Goal: Task Accomplishment & Management: Manage account settings

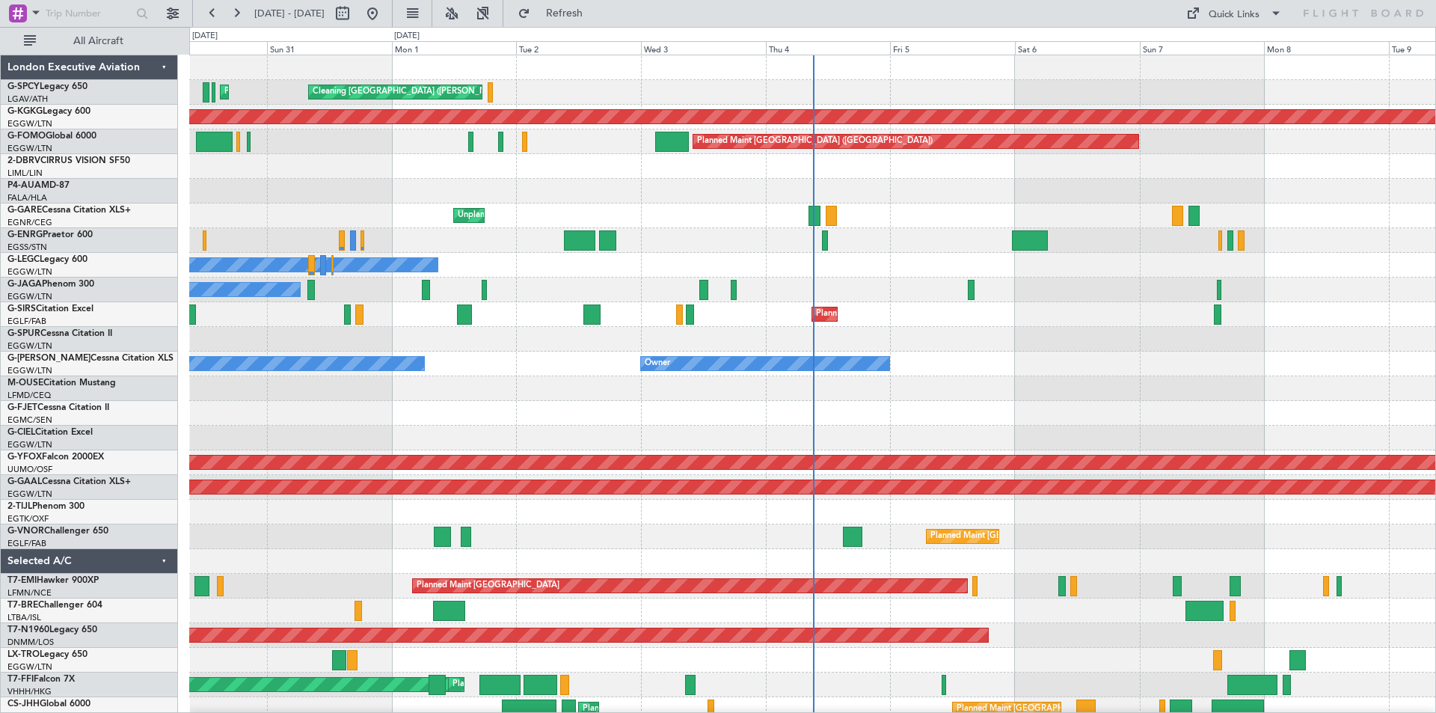
click at [1134, 574] on div "Planned Maint [GEOGRAPHIC_DATA]" at bounding box center [812, 586] width 1246 height 25
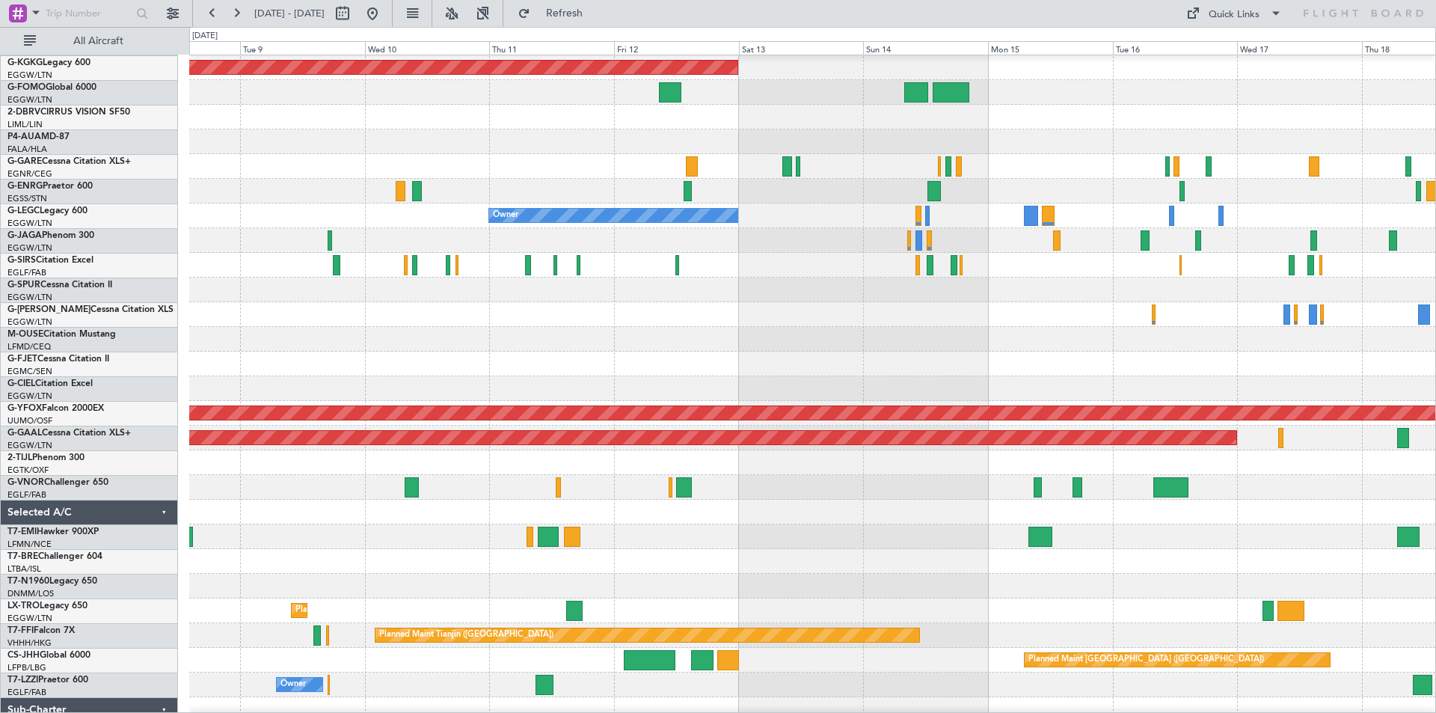
scroll to position [49, 0]
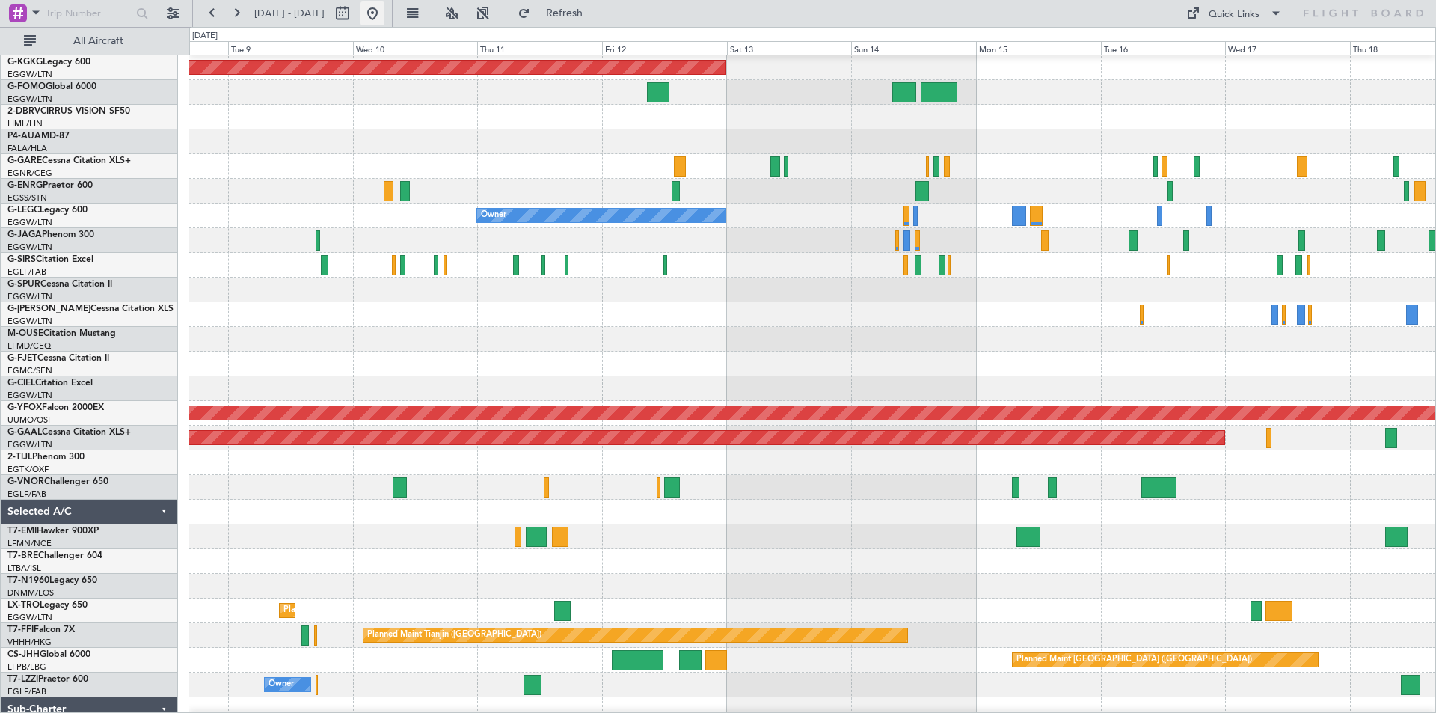
click at [385, 19] on button at bounding box center [373, 13] width 24 height 24
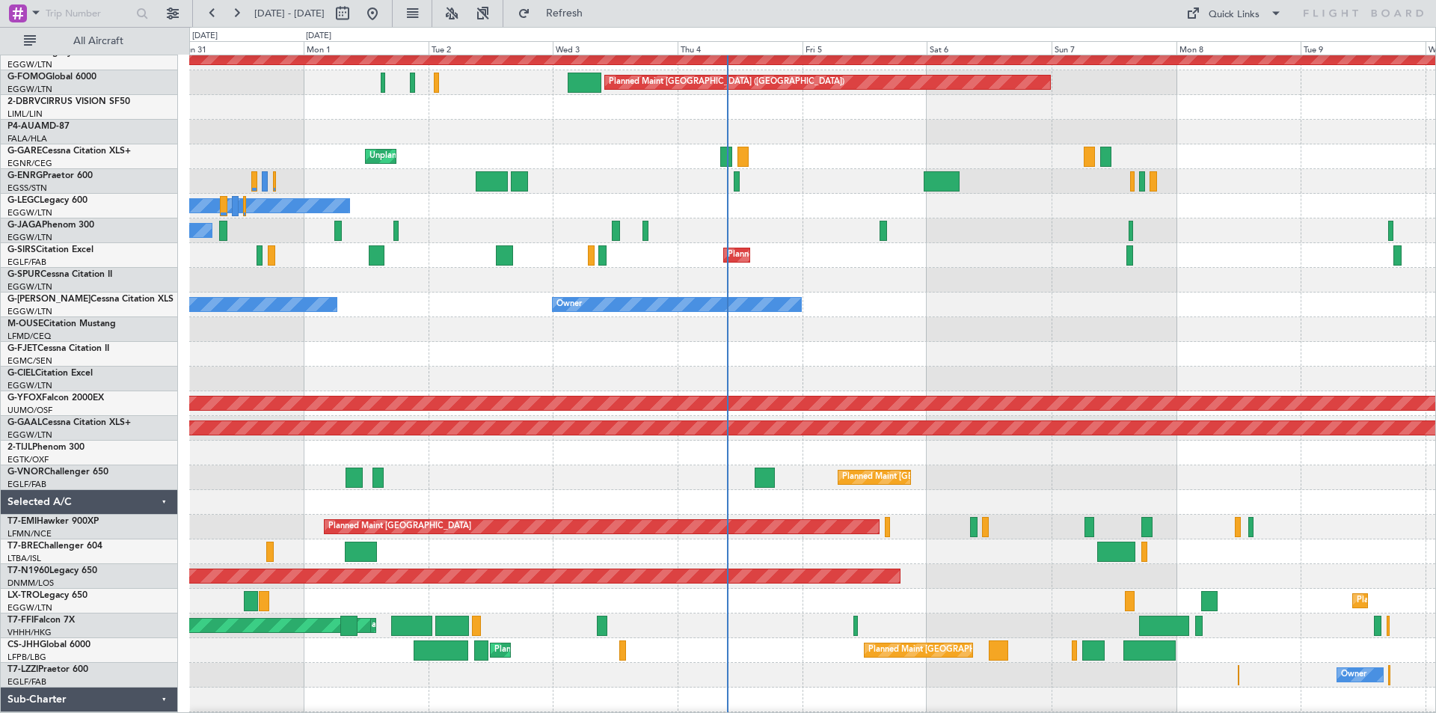
scroll to position [56, 0]
click at [878, 308] on div "Owner Owner" at bounding box center [812, 305] width 1246 height 25
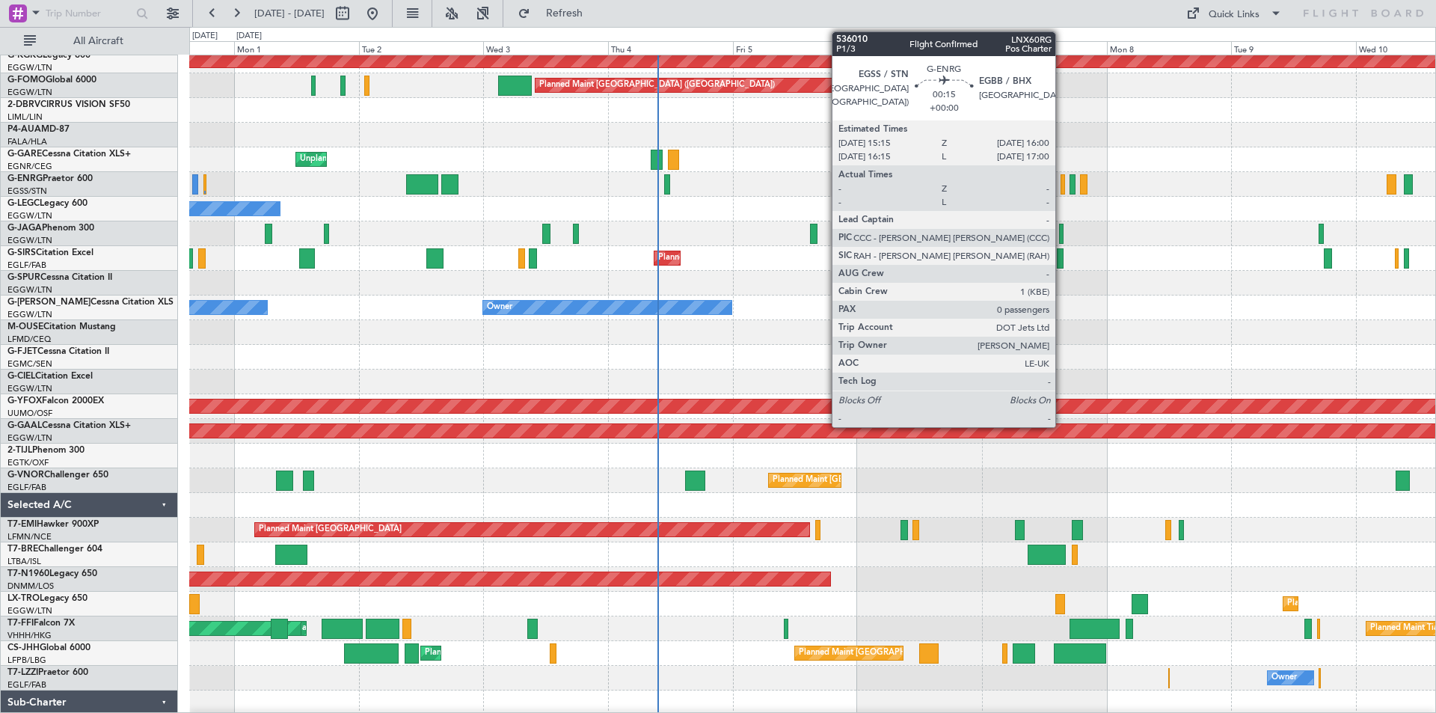
click at [1062, 191] on div at bounding box center [1063, 184] width 4 height 20
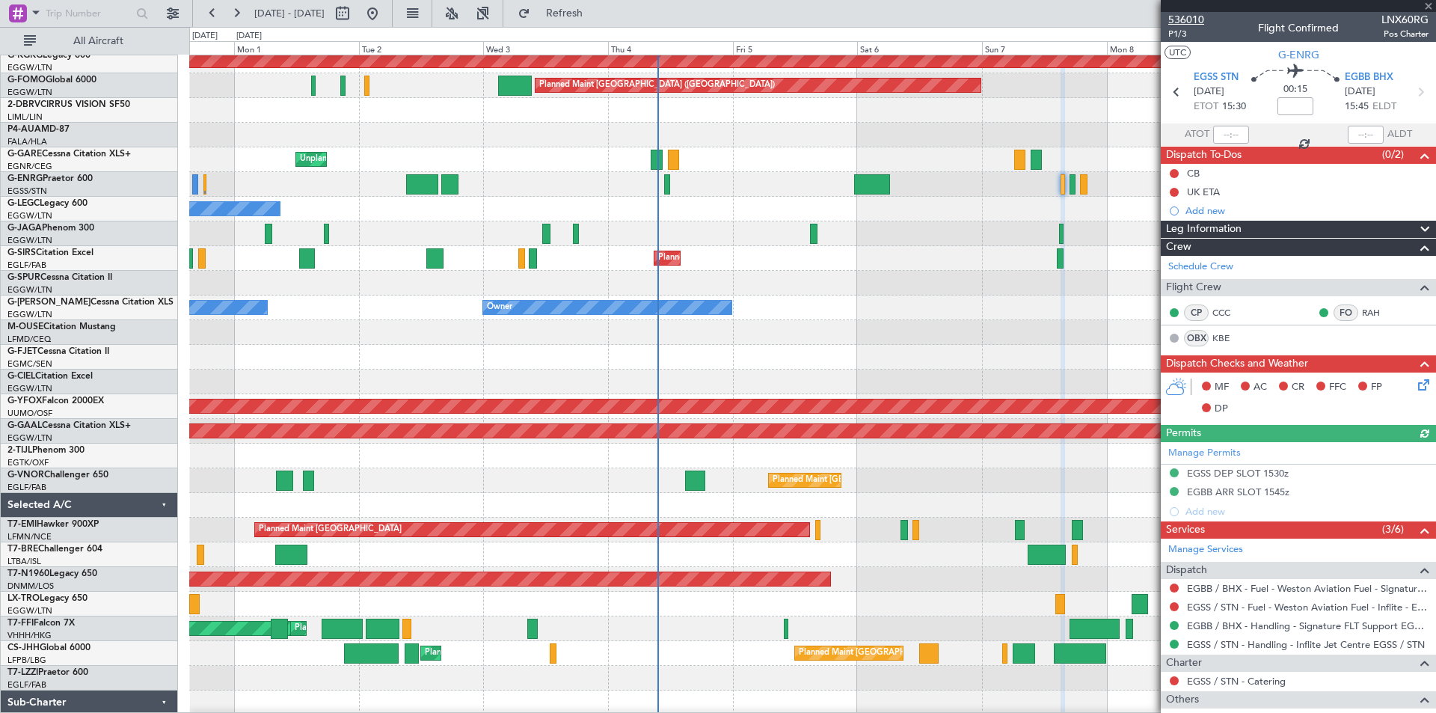
click at [1194, 21] on span "536010" at bounding box center [1187, 20] width 36 height 16
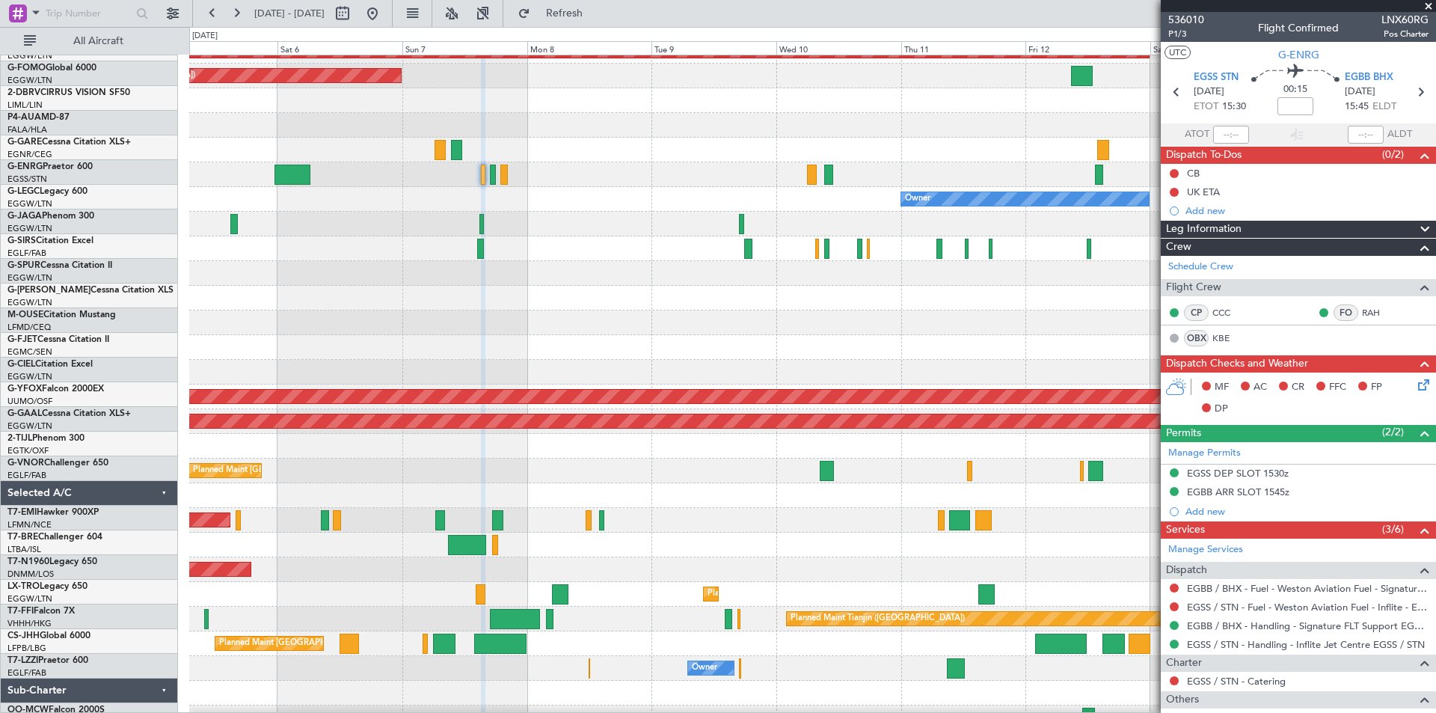
scroll to position [66, 0]
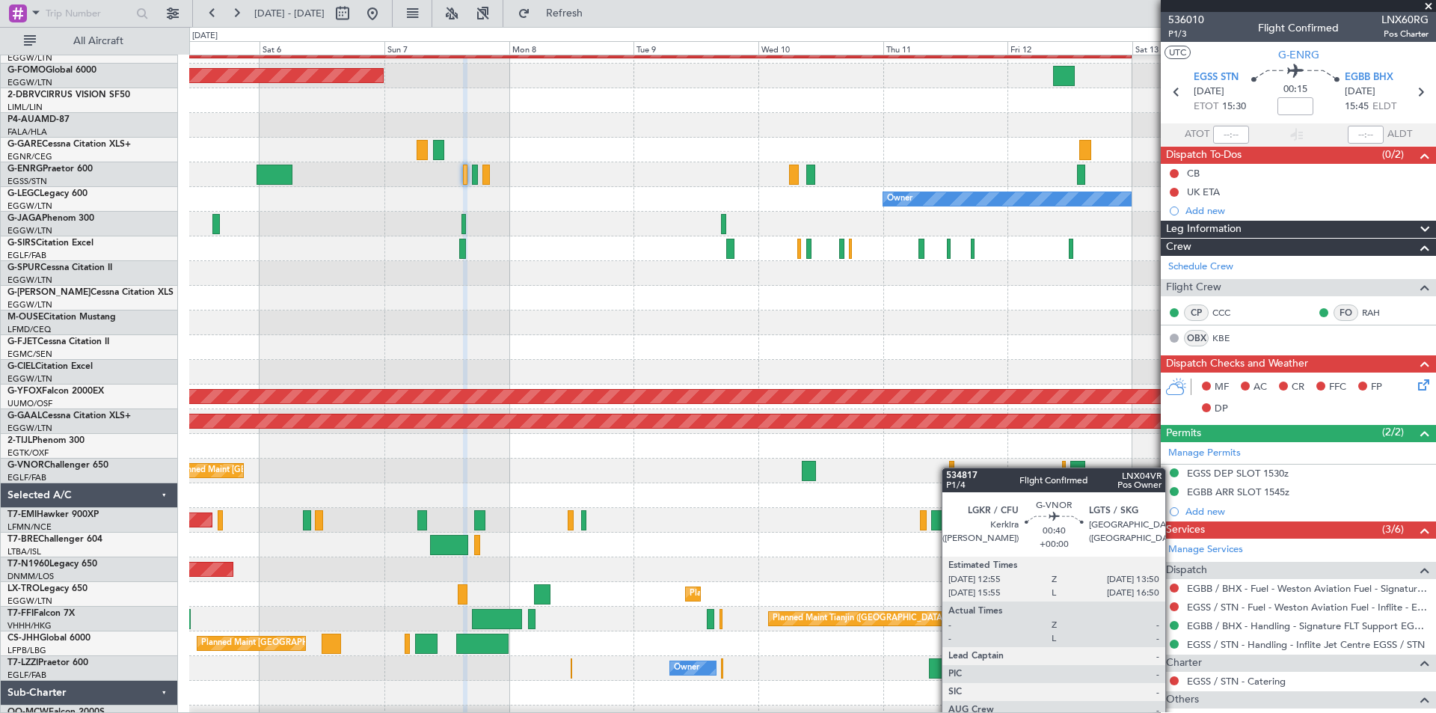
click at [949, 468] on div at bounding box center [951, 471] width 5 height 20
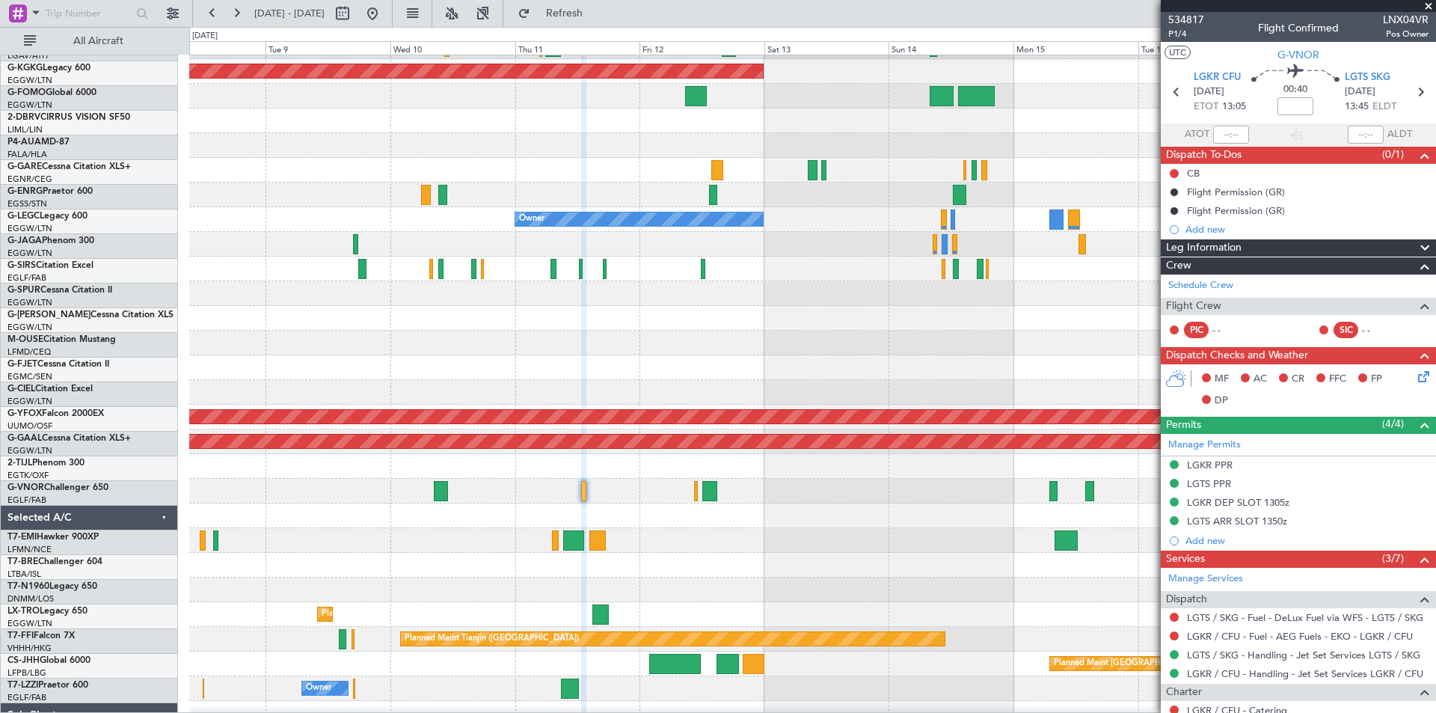
scroll to position [46, 0]
click at [468, 230] on div "Owner" at bounding box center [812, 219] width 1246 height 25
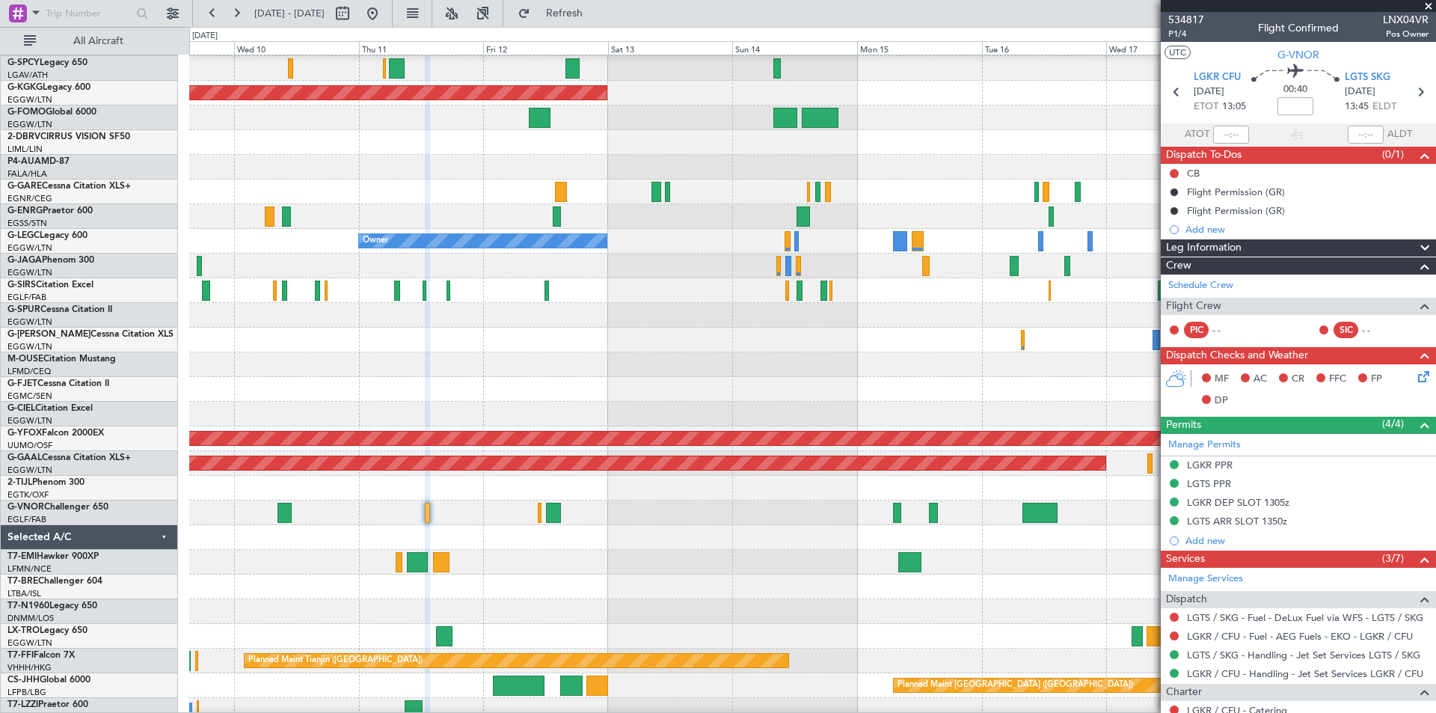
scroll to position [22, 0]
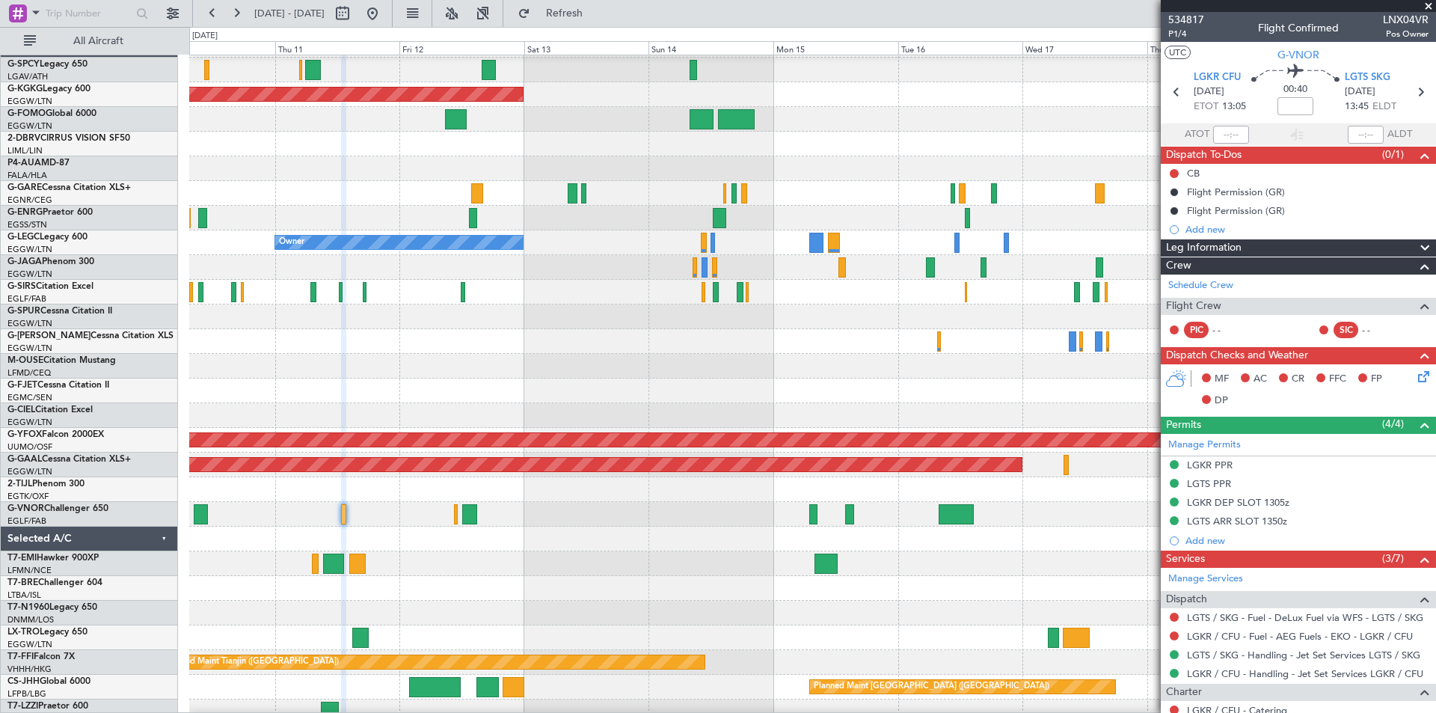
click at [647, 257] on div at bounding box center [812, 267] width 1246 height 25
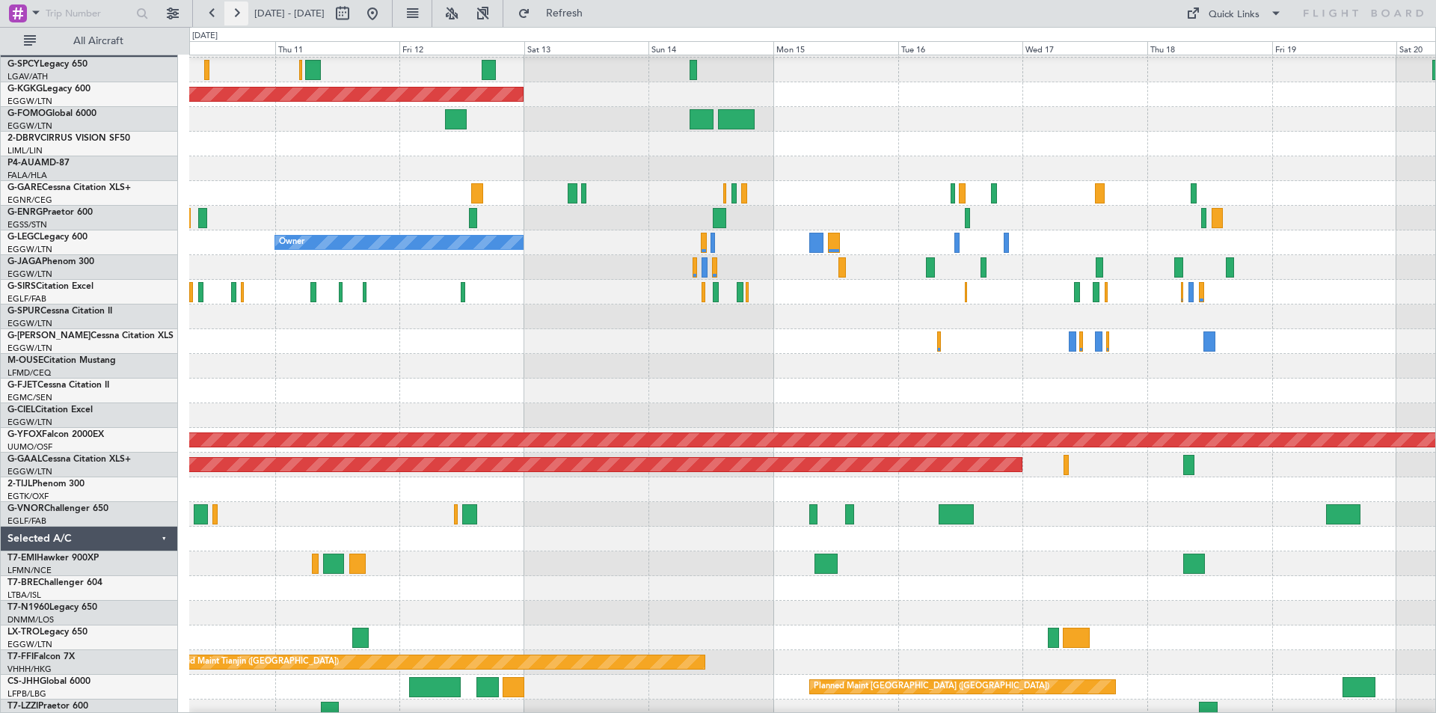
click at [232, 15] on button at bounding box center [236, 13] width 24 height 24
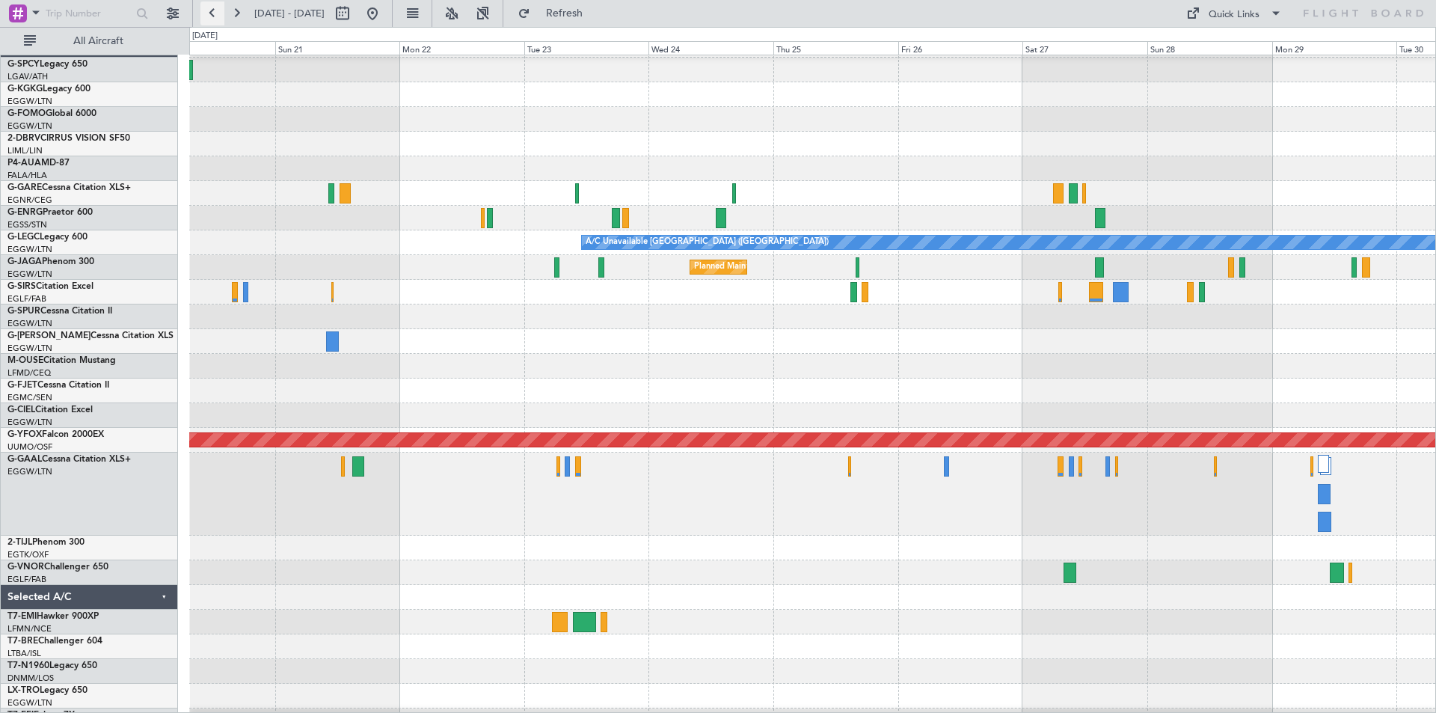
click at [213, 16] on button at bounding box center [213, 13] width 24 height 24
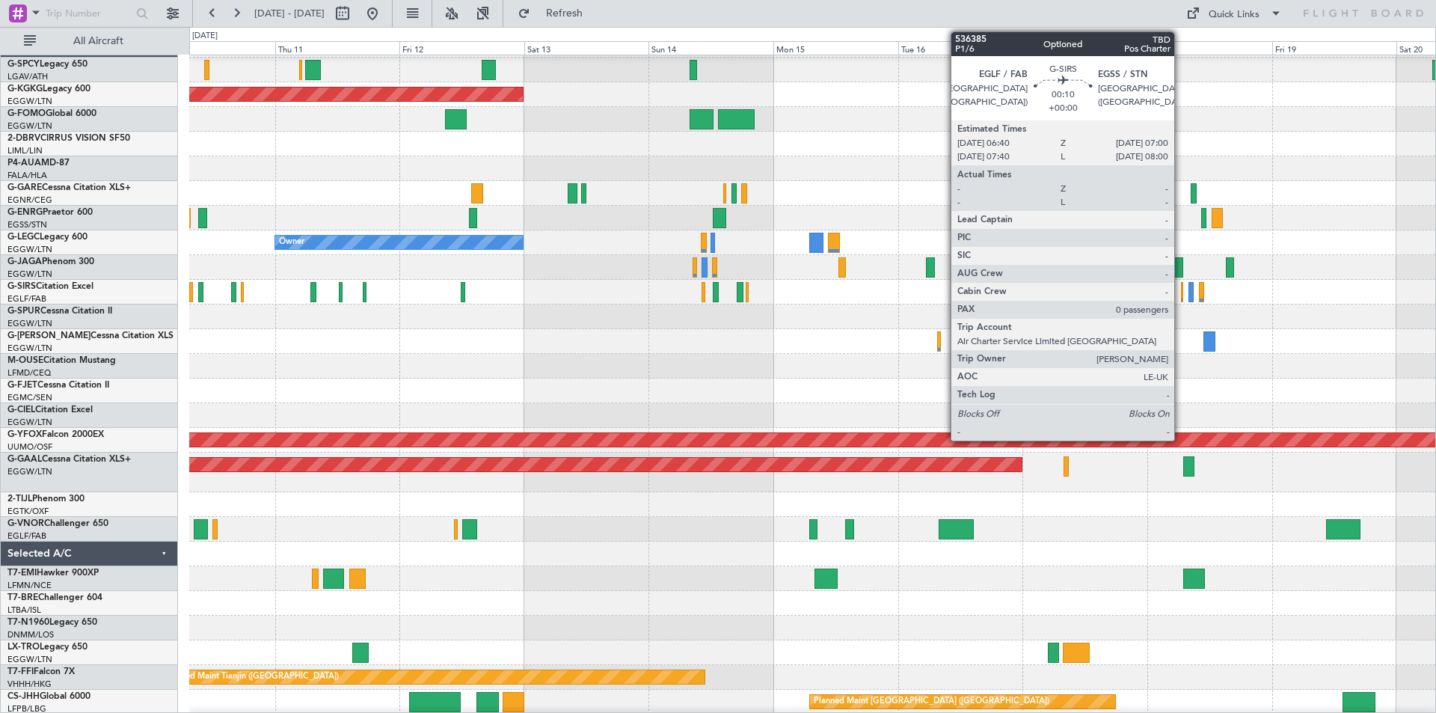
click at [1181, 290] on div at bounding box center [1182, 292] width 2 height 20
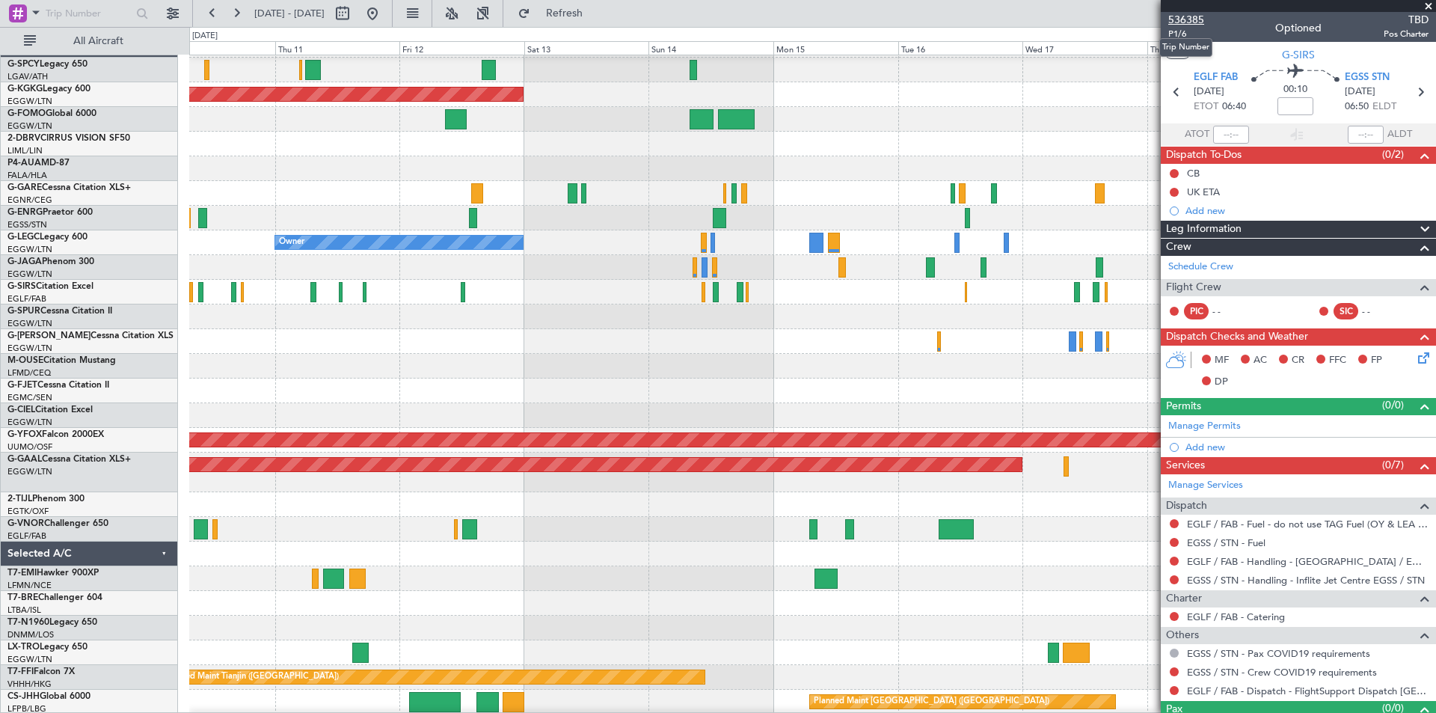
click at [1196, 21] on span "536385" at bounding box center [1187, 20] width 36 height 16
click at [596, 10] on span "Refresh" at bounding box center [564, 13] width 63 height 10
click at [1196, 15] on span "536385" at bounding box center [1187, 20] width 36 height 16
click at [596, 8] on span "Refresh" at bounding box center [564, 13] width 63 height 10
click at [596, 11] on span "Refresh" at bounding box center [564, 13] width 63 height 10
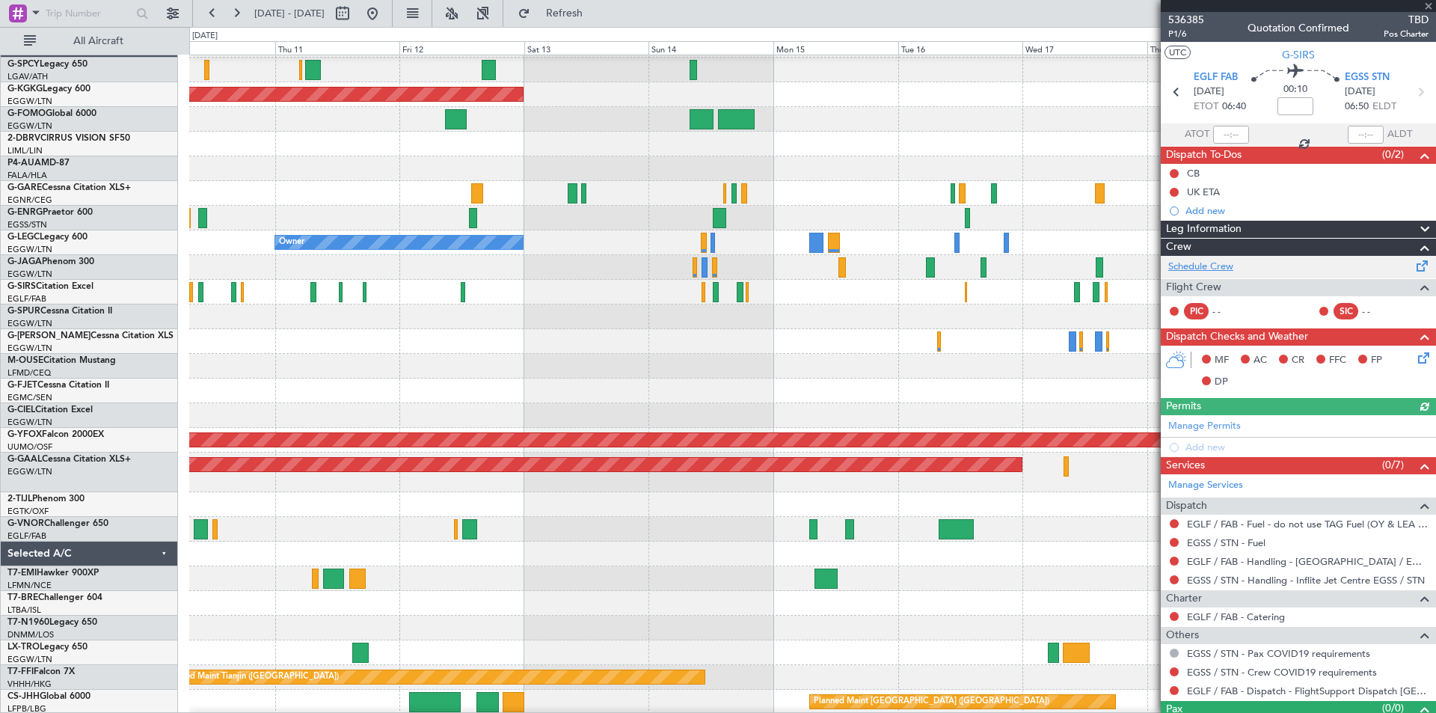
click at [1224, 268] on link "Schedule Crew" at bounding box center [1201, 267] width 65 height 15
click at [1222, 266] on link "Schedule Crew" at bounding box center [1201, 267] width 65 height 15
click at [1187, 21] on span "536385" at bounding box center [1187, 20] width 36 height 16
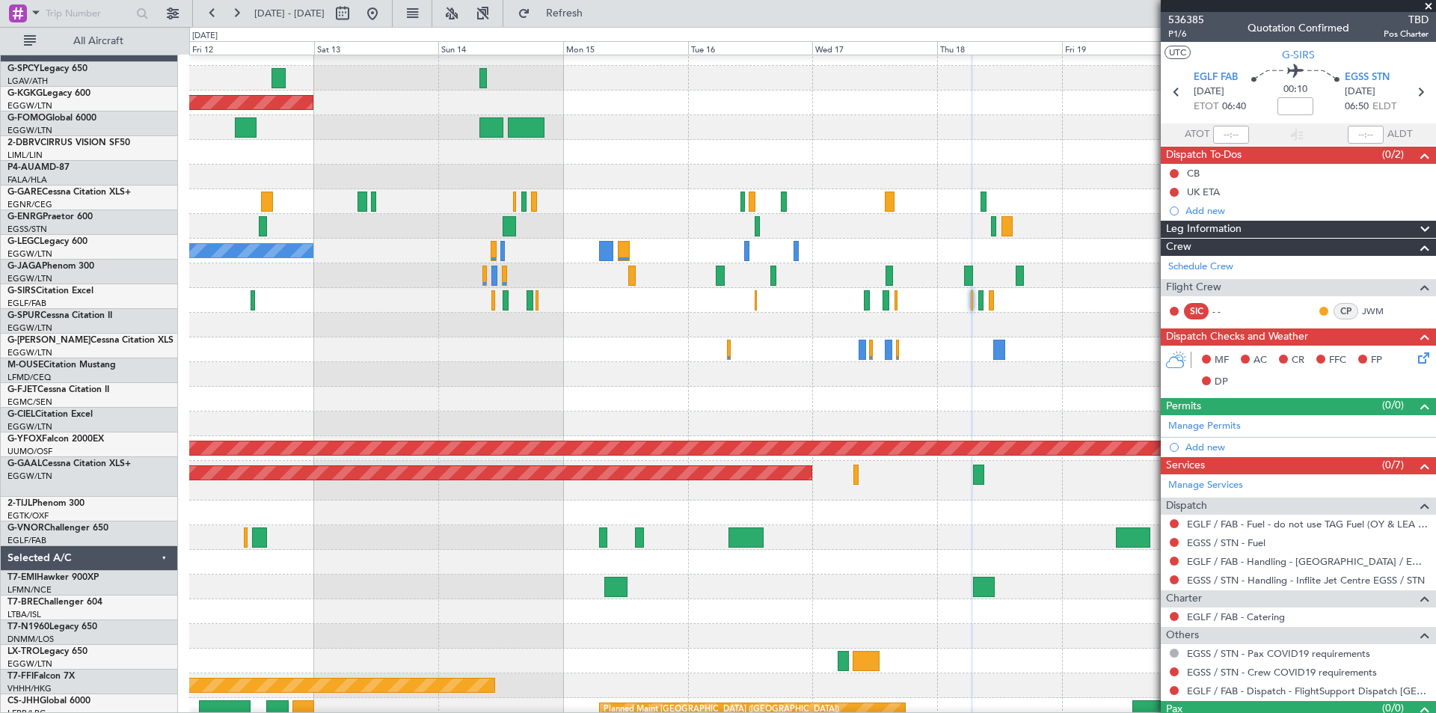
scroll to position [14, 0]
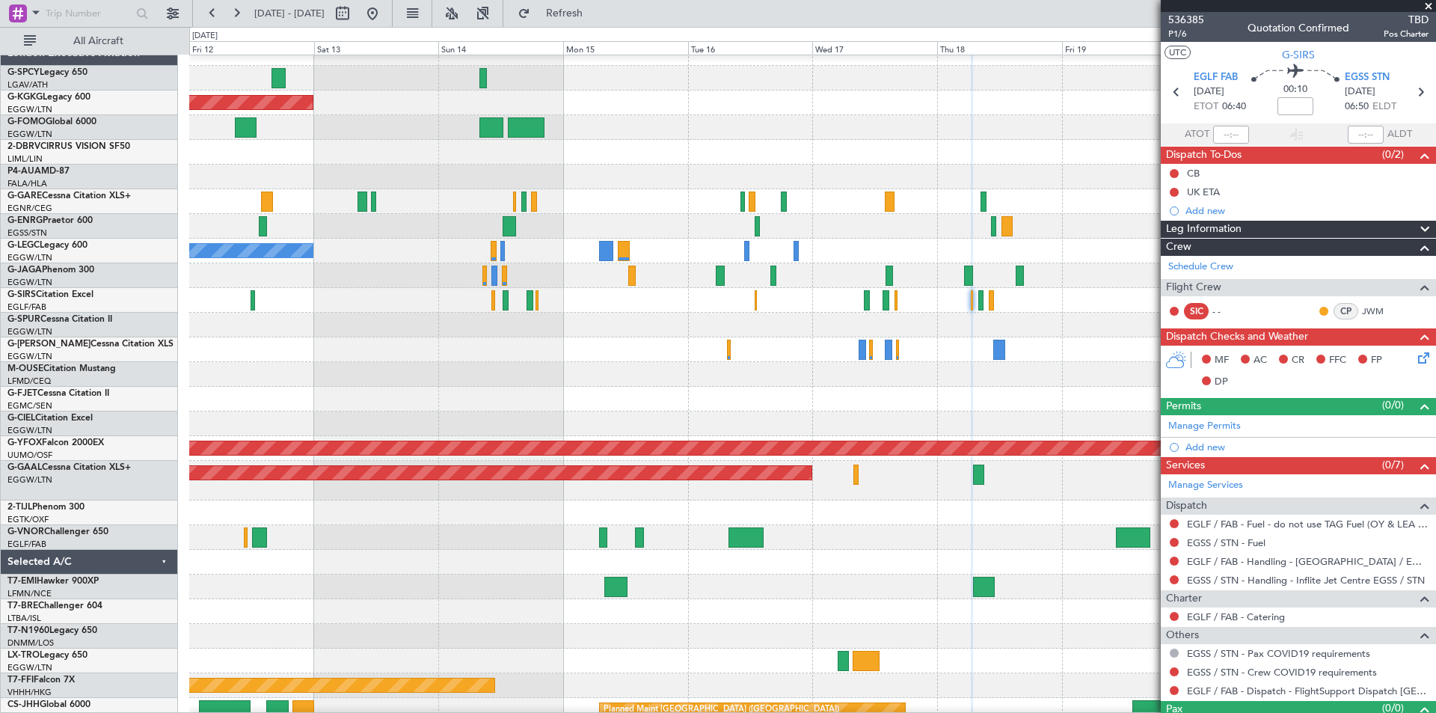
click at [846, 261] on div "Owner A/C Unavailable [GEOGRAPHIC_DATA] ([GEOGRAPHIC_DATA])" at bounding box center [812, 251] width 1246 height 25
click at [1196, 19] on span "536385" at bounding box center [1187, 20] width 36 height 16
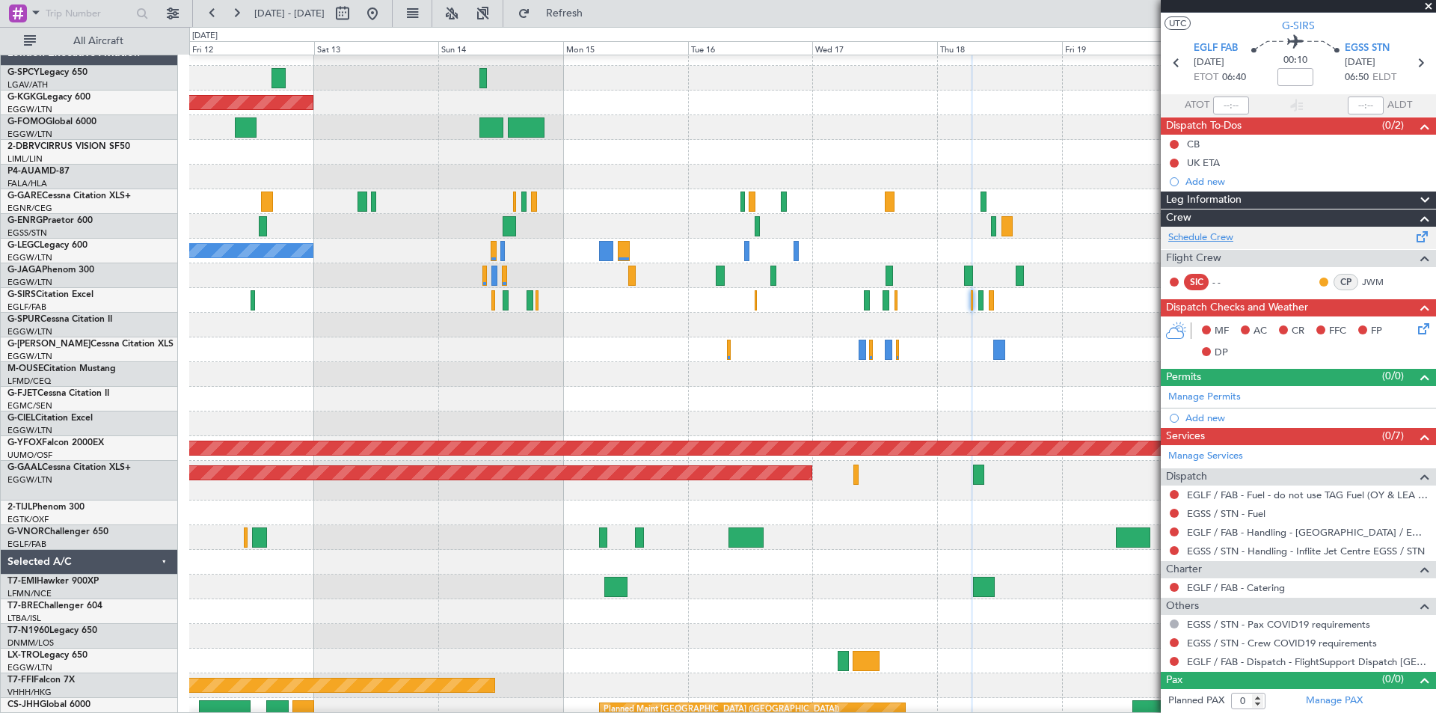
click at [1222, 236] on link "Schedule Crew" at bounding box center [1201, 237] width 65 height 15
click at [1427, 7] on span at bounding box center [1429, 6] width 15 height 13
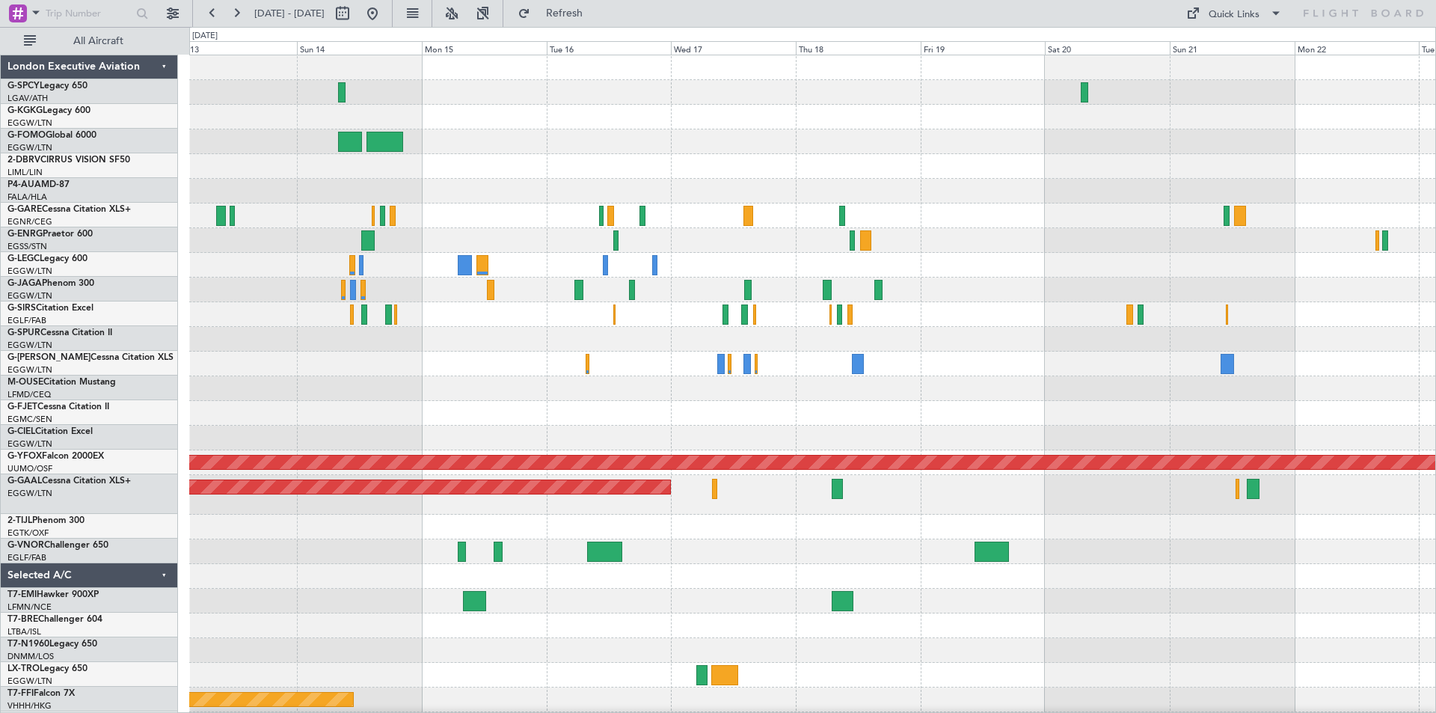
scroll to position [0, 0]
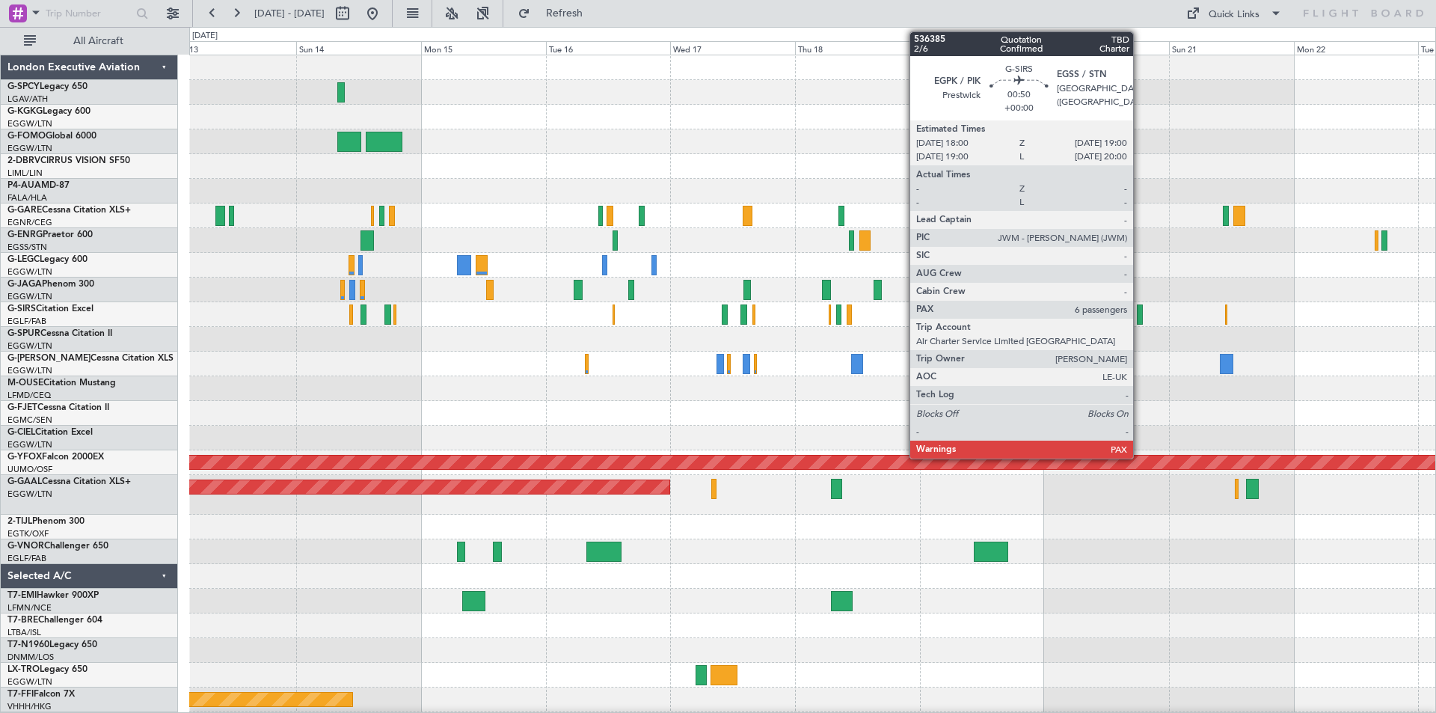
click at [1140, 312] on div at bounding box center [1139, 315] width 5 height 20
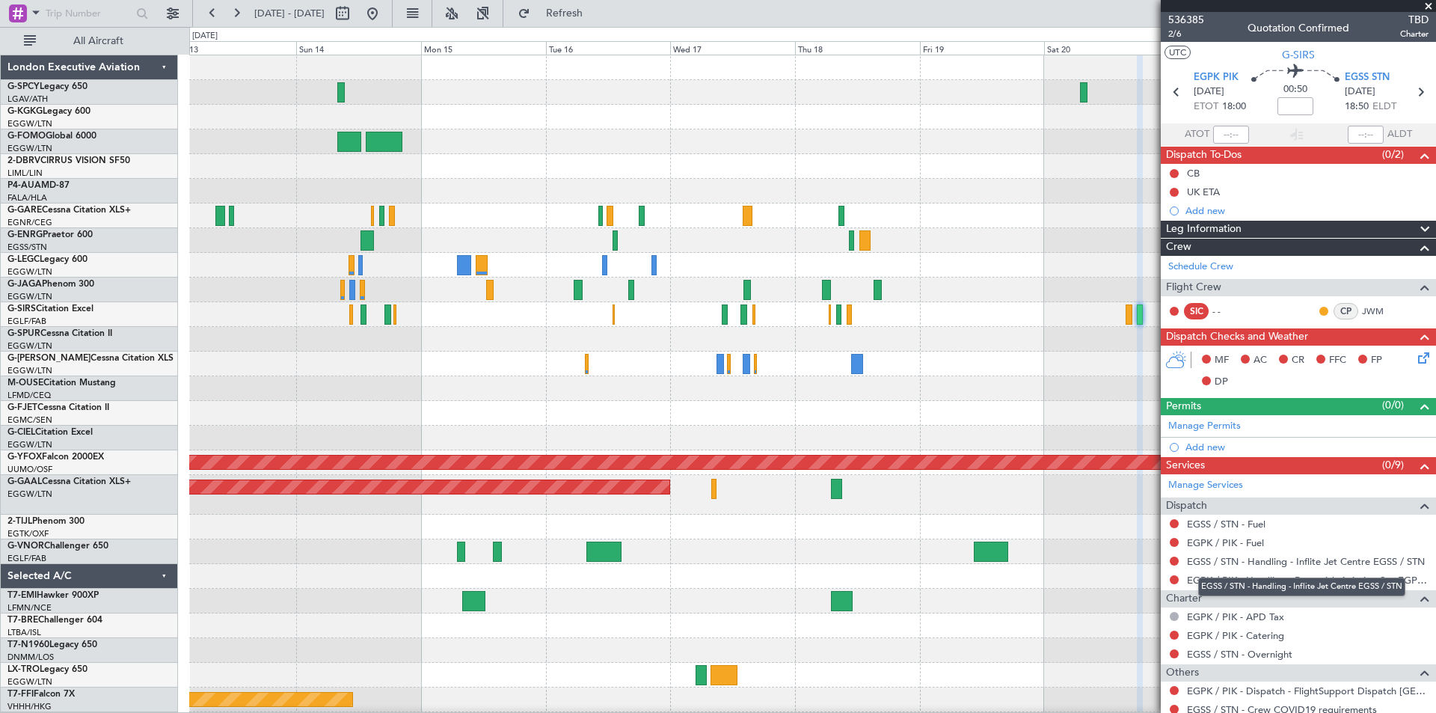
click at [1313, 584] on div "EGSS / STN - Handling - Inflite Jet Centre EGSS / STN" at bounding box center [1302, 587] width 207 height 19
click at [1196, 584] on link "EGPK / PIK - Handling - Prestwick Aviation Svc EGPK / PIK" at bounding box center [1308, 580] width 242 height 13
click at [385, 19] on button at bounding box center [373, 13] width 24 height 24
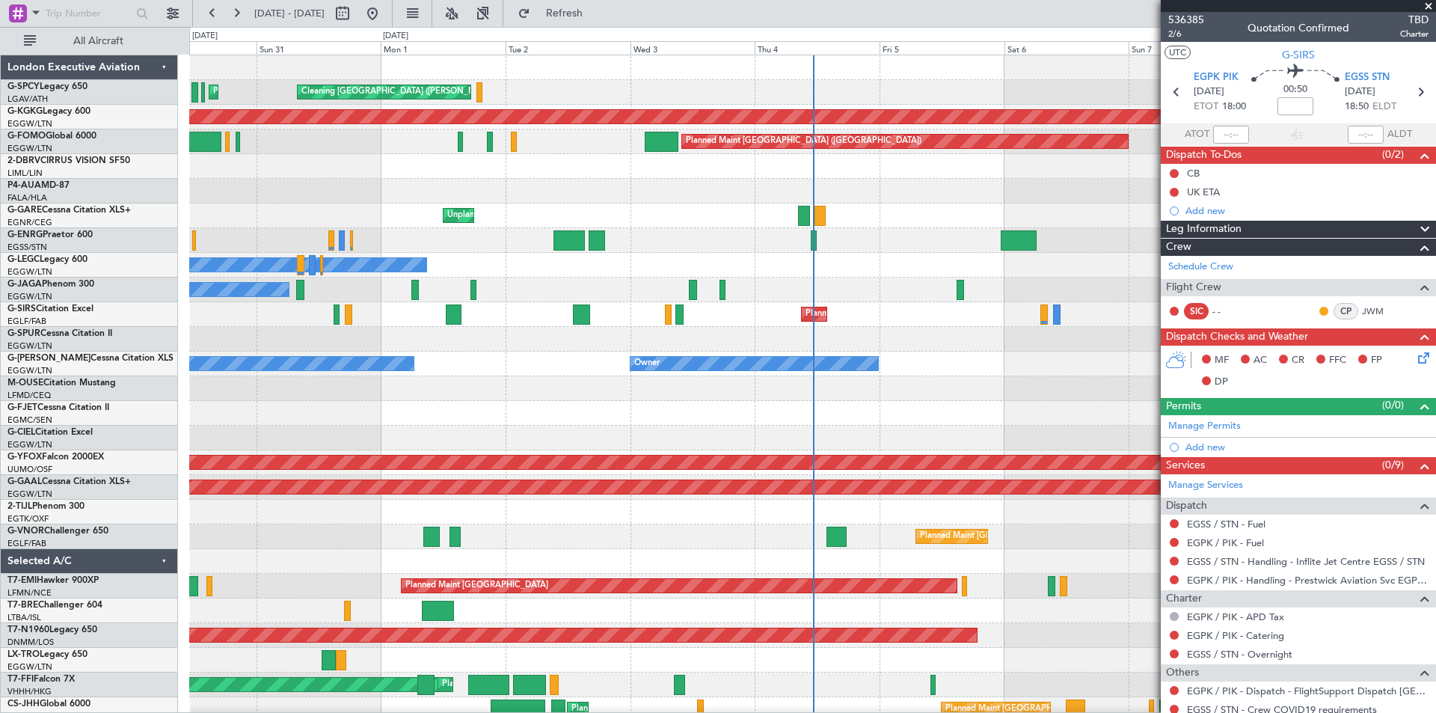
click at [1427, 7] on span at bounding box center [1429, 6] width 15 height 13
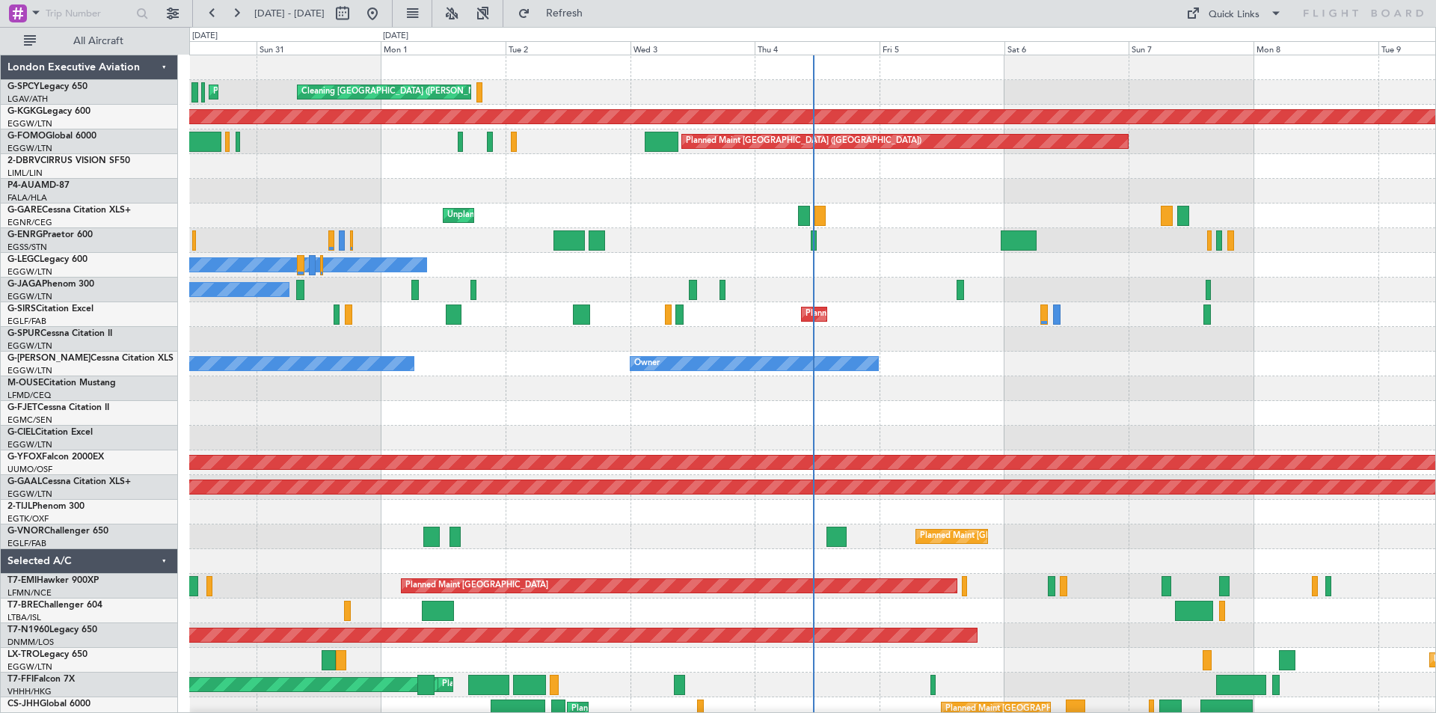
type input "0"
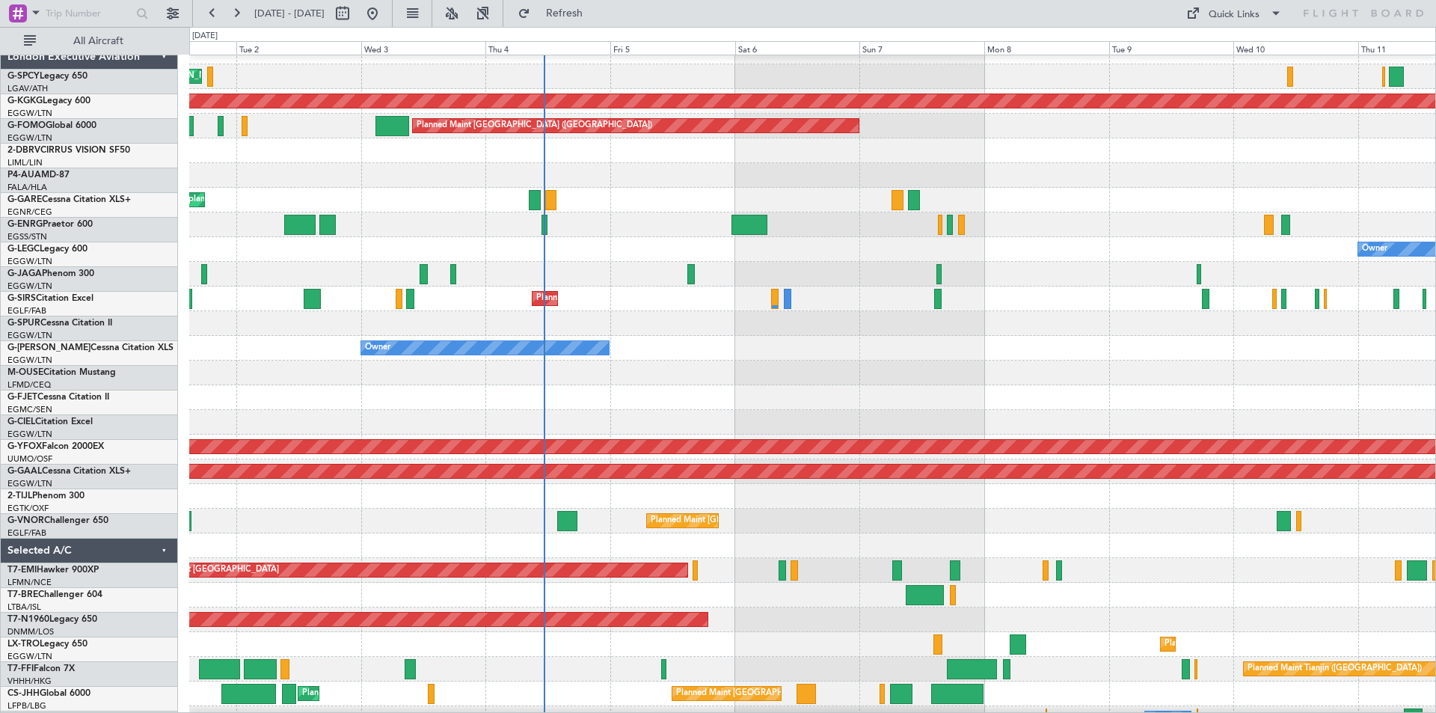
scroll to position [16, 0]
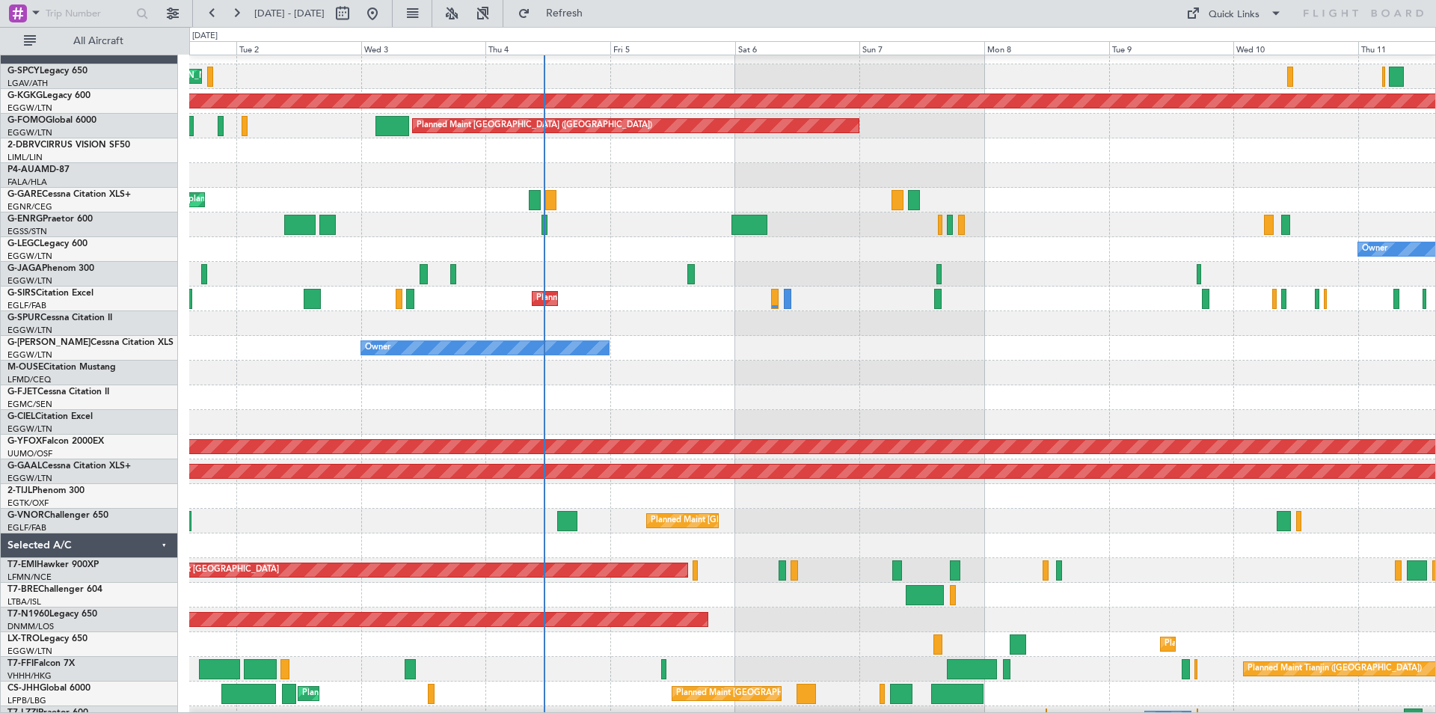
click at [602, 539] on div at bounding box center [812, 545] width 1246 height 25
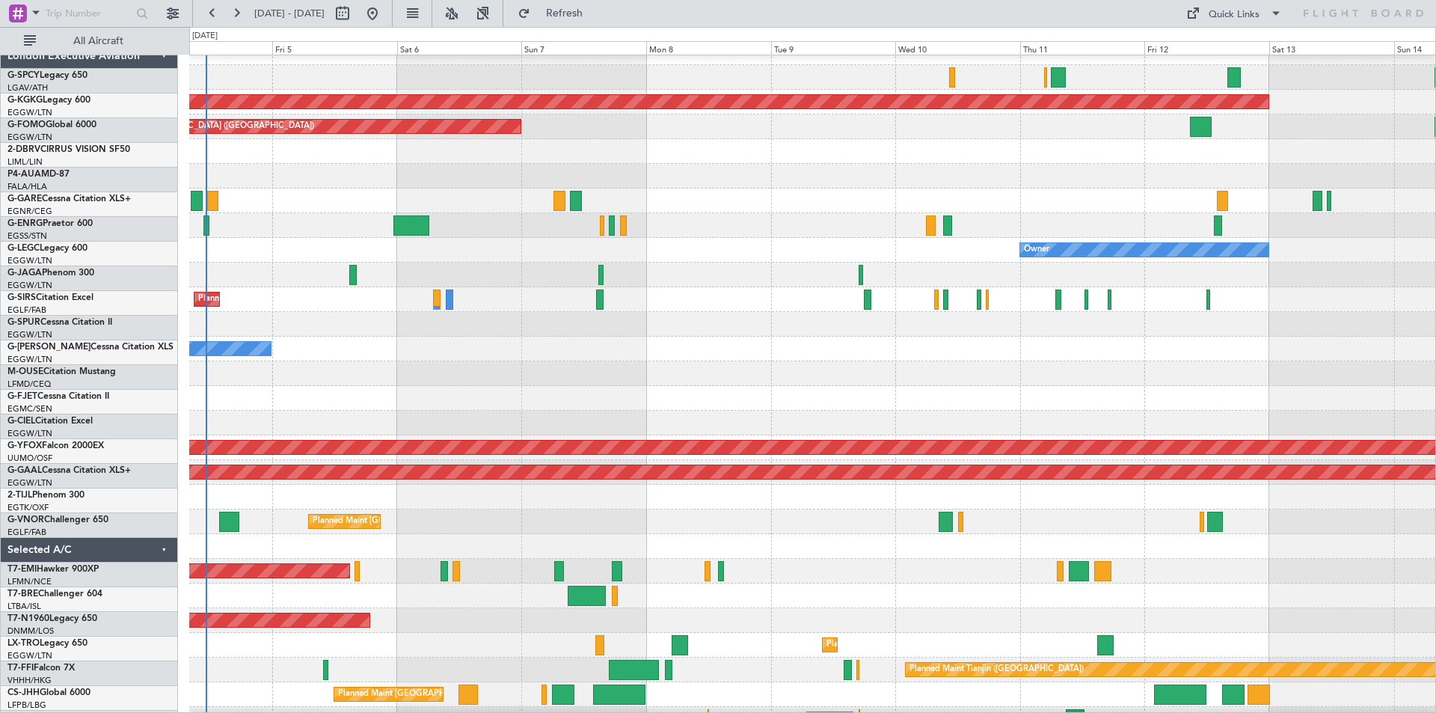
scroll to position [15, 0]
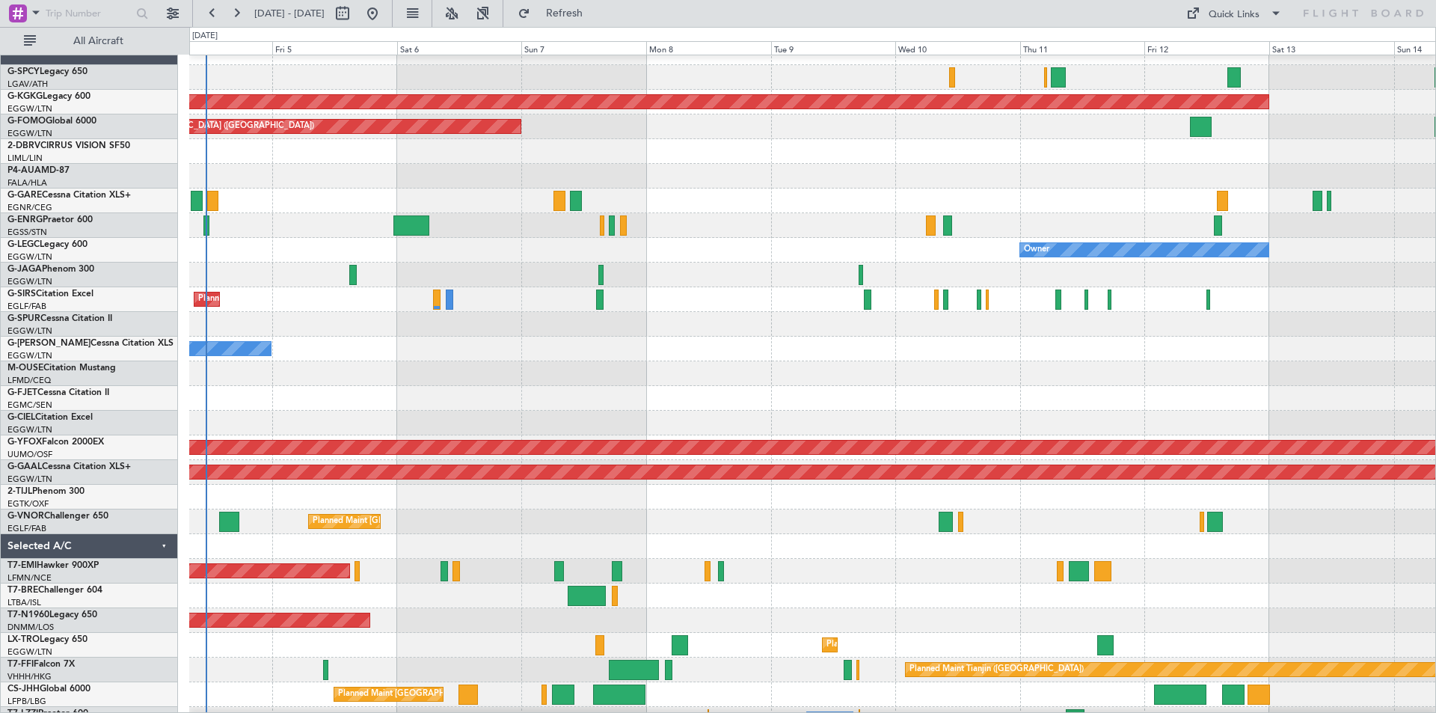
click at [928, 575] on div "Planned Maint [GEOGRAPHIC_DATA]" at bounding box center [812, 571] width 1246 height 25
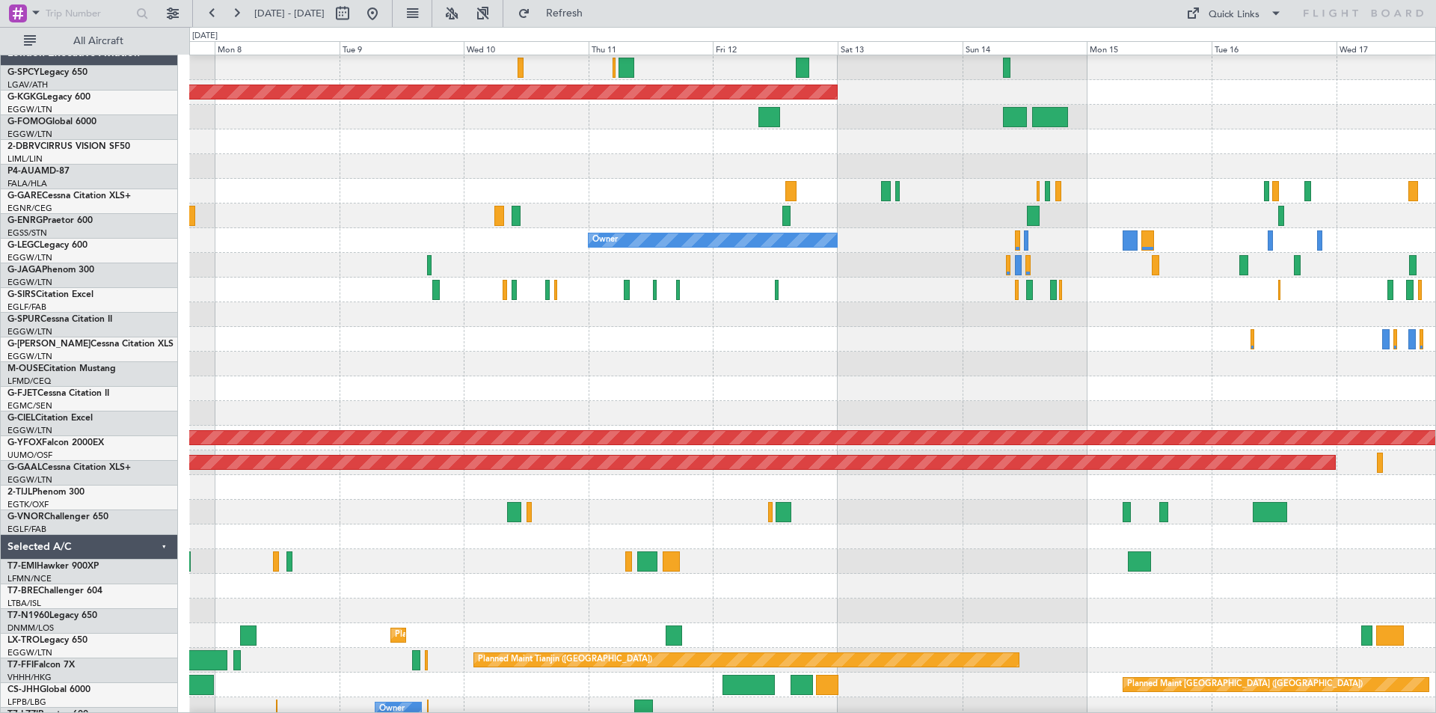
scroll to position [25, 0]
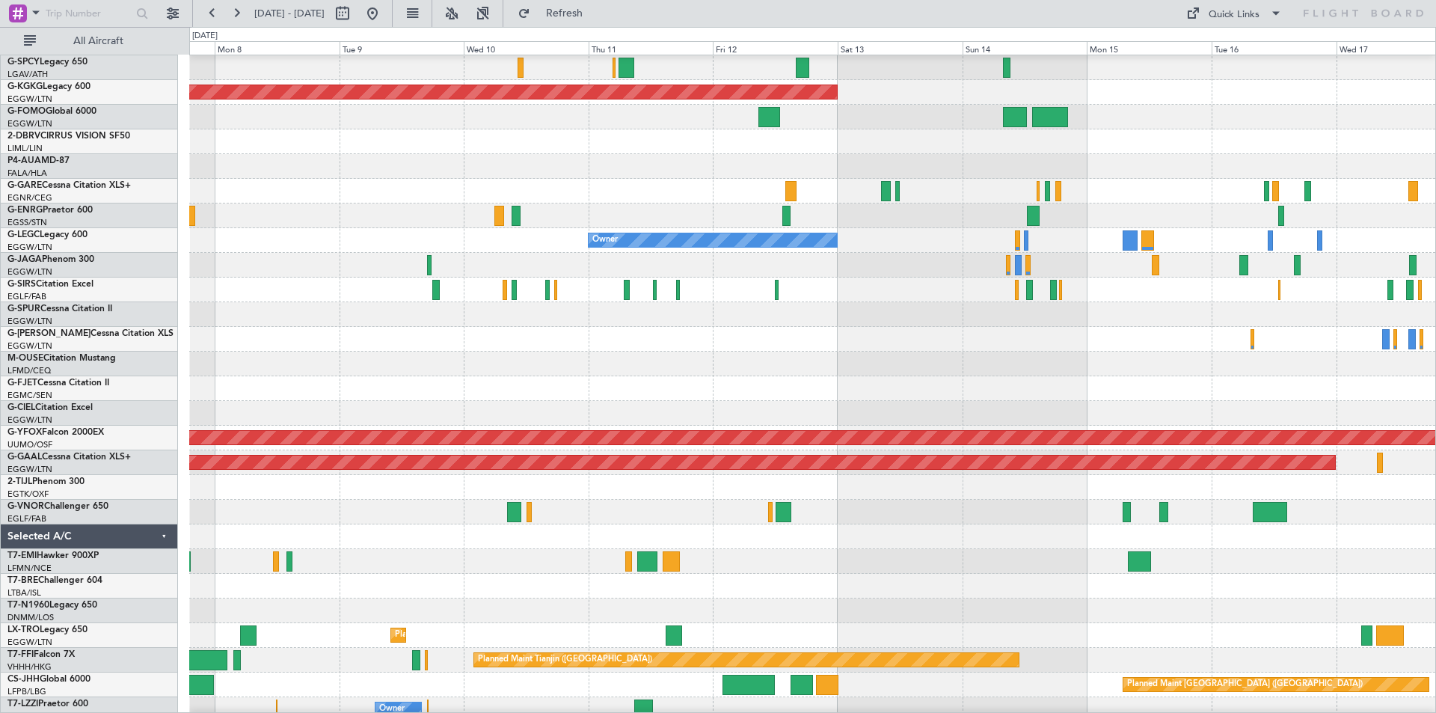
click at [881, 556] on div "Planned Maint [GEOGRAPHIC_DATA]" at bounding box center [812, 561] width 1246 height 25
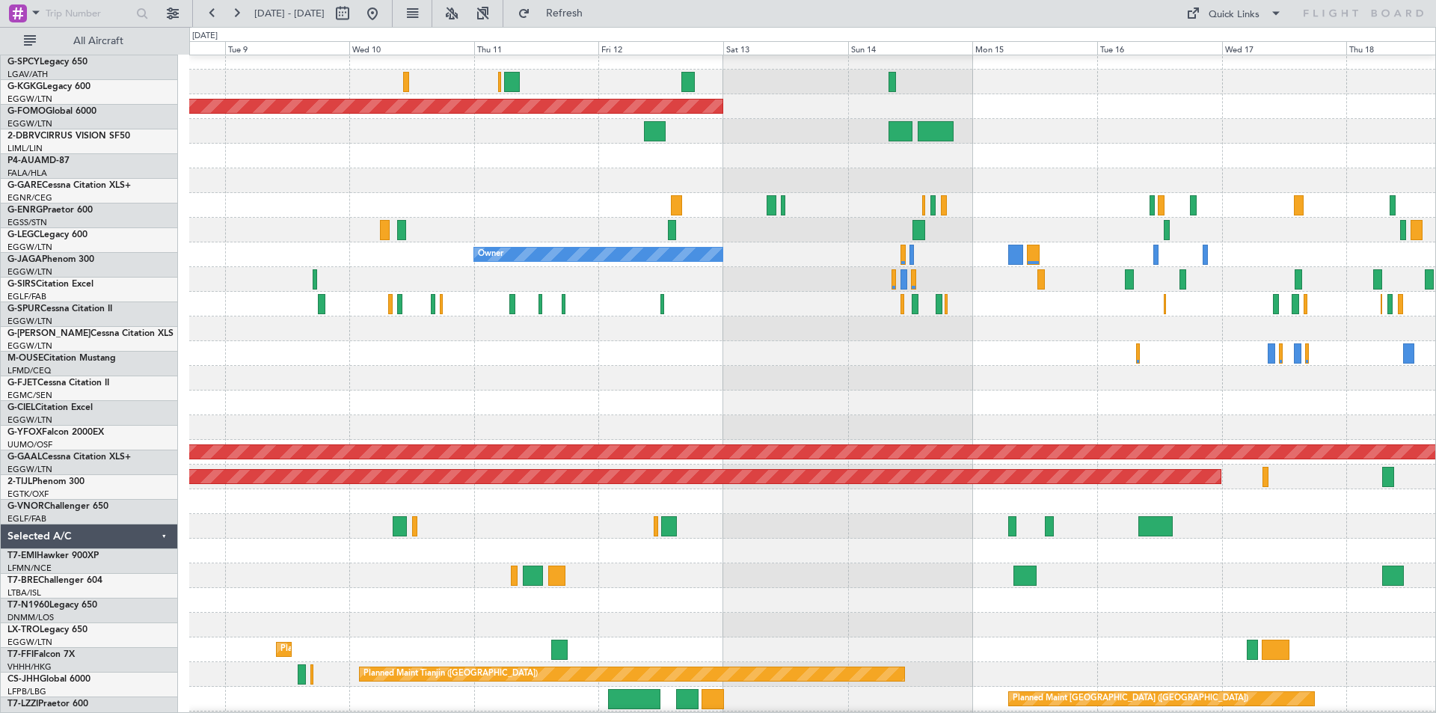
scroll to position [10, 0]
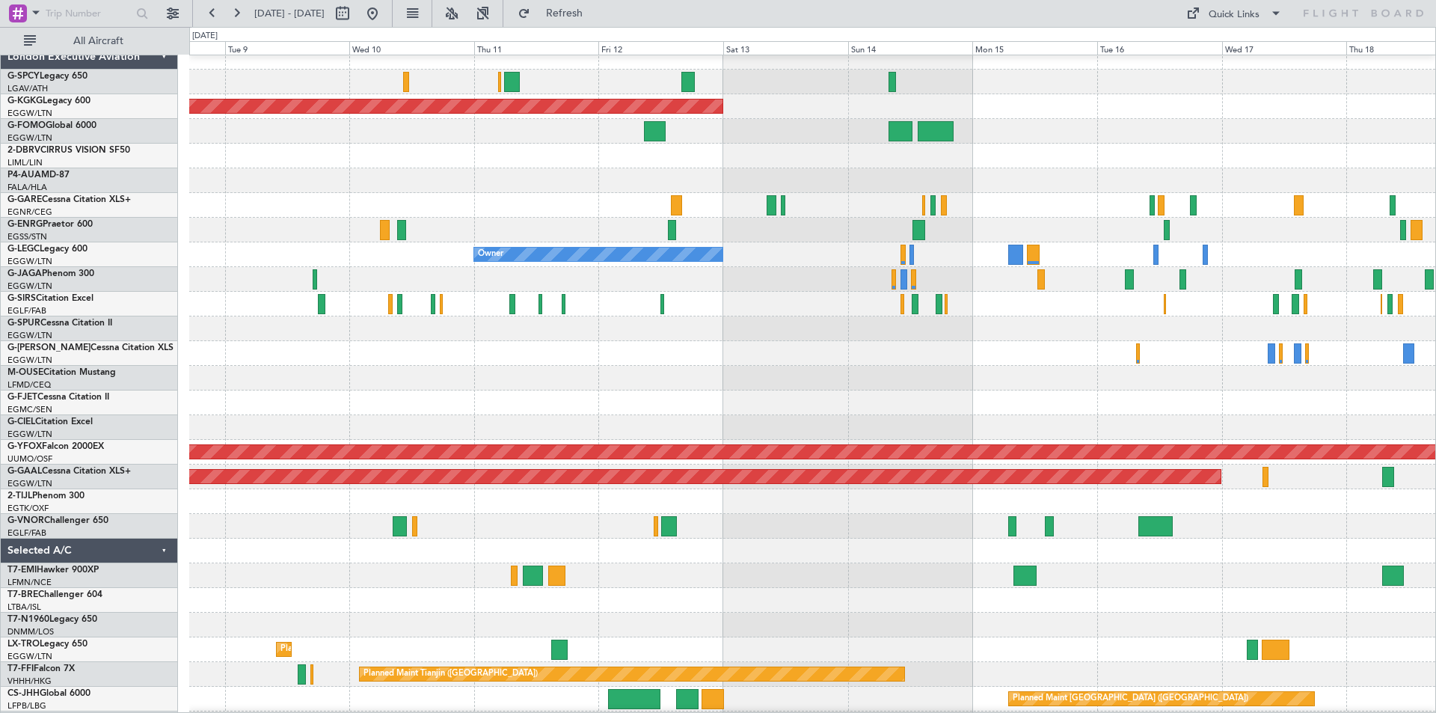
click at [1108, 560] on div at bounding box center [812, 551] width 1246 height 25
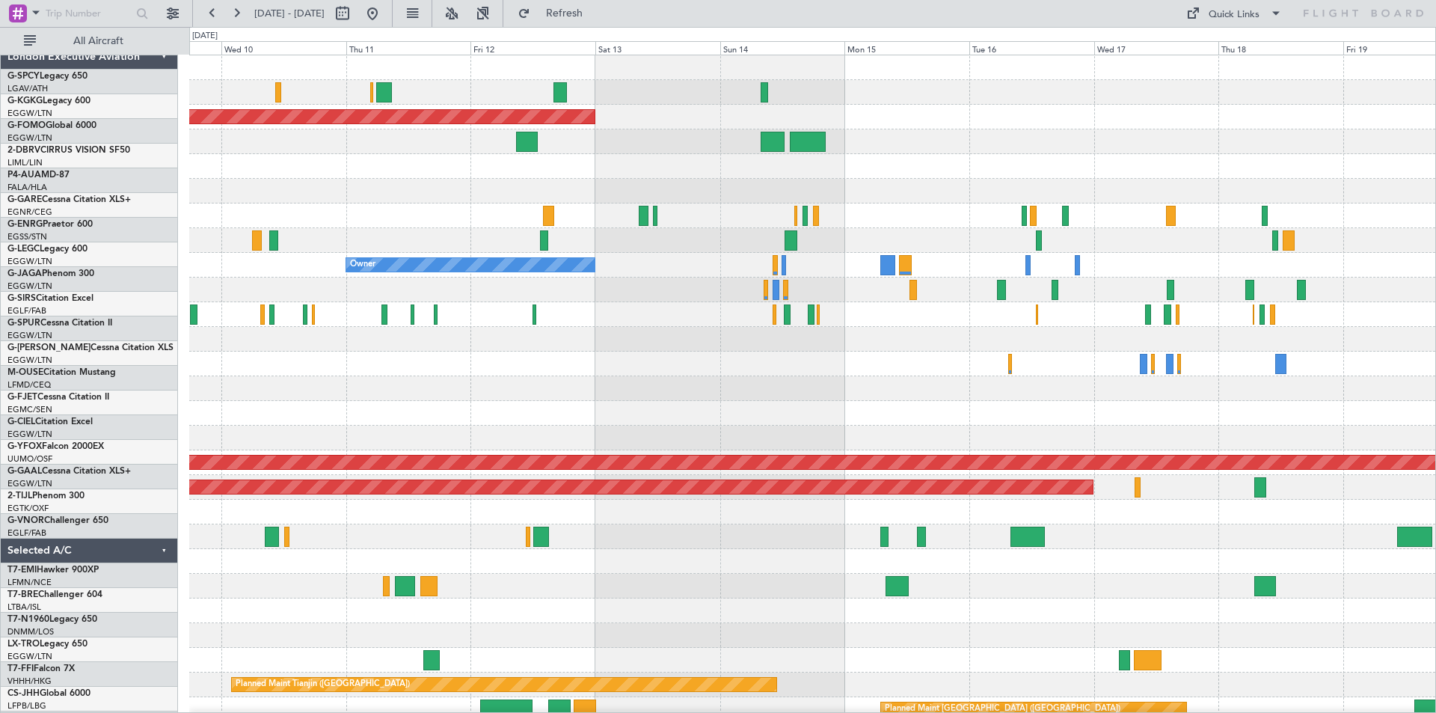
scroll to position [0, 0]
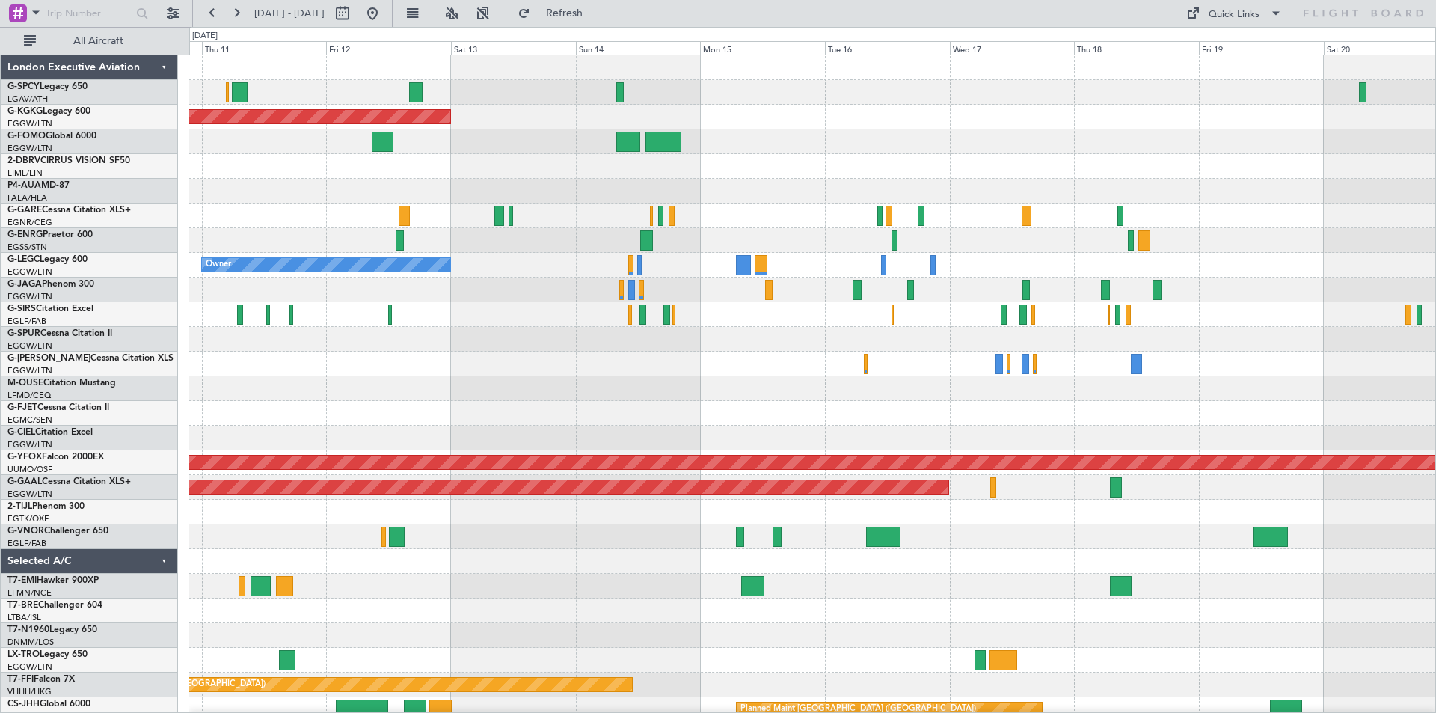
click at [839, 587] on div at bounding box center [812, 586] width 1246 height 25
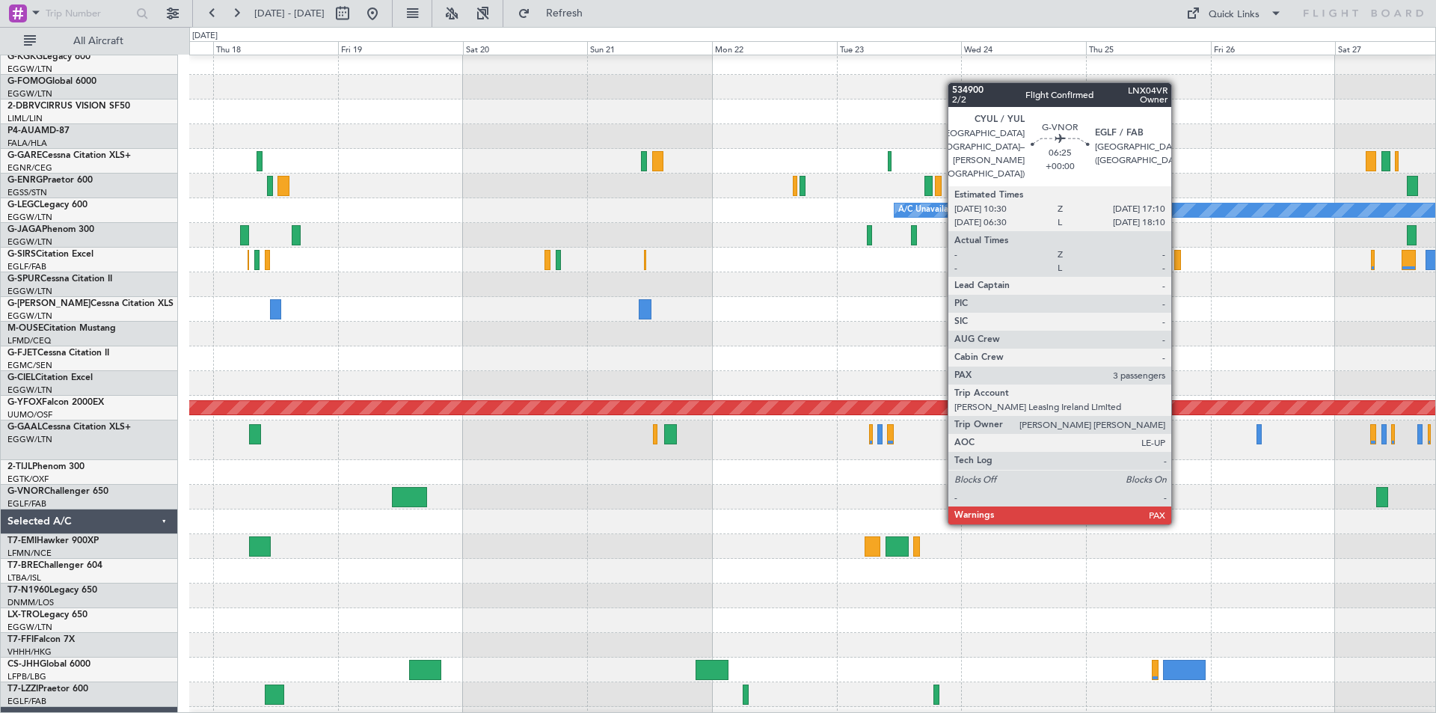
click at [514, 515] on div at bounding box center [812, 521] width 1246 height 25
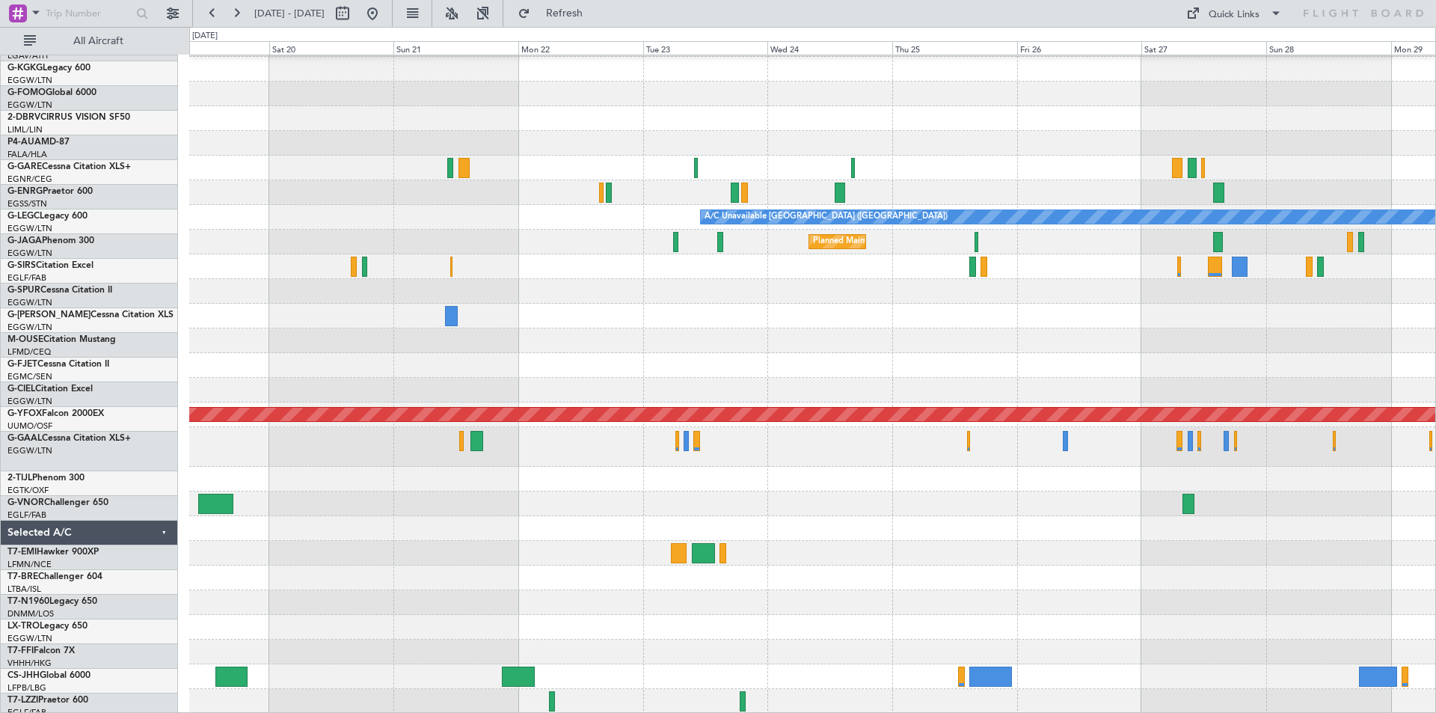
scroll to position [48, 0]
click at [459, 537] on div "A/C Unavailable [GEOGRAPHIC_DATA] ([GEOGRAPHIC_DATA]) Planned Maint [GEOGRAPHIC…" at bounding box center [812, 360] width 1246 height 706
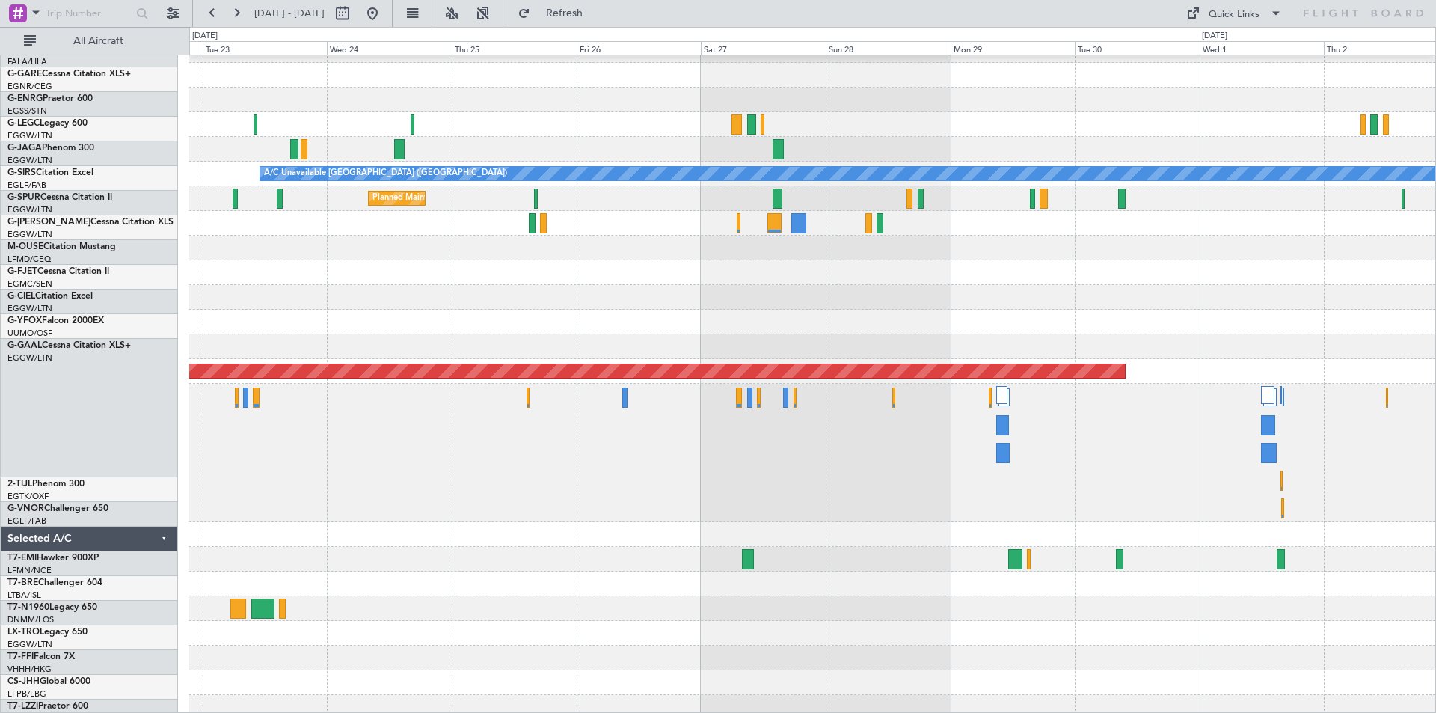
scroll to position [91, 0]
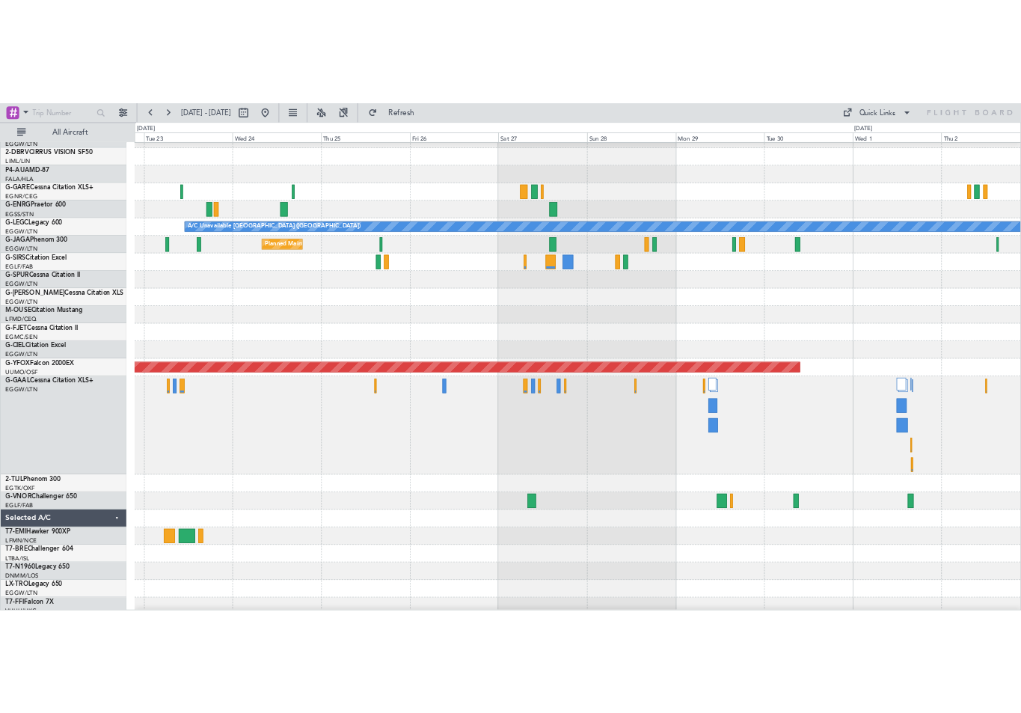
scroll to position [147, 0]
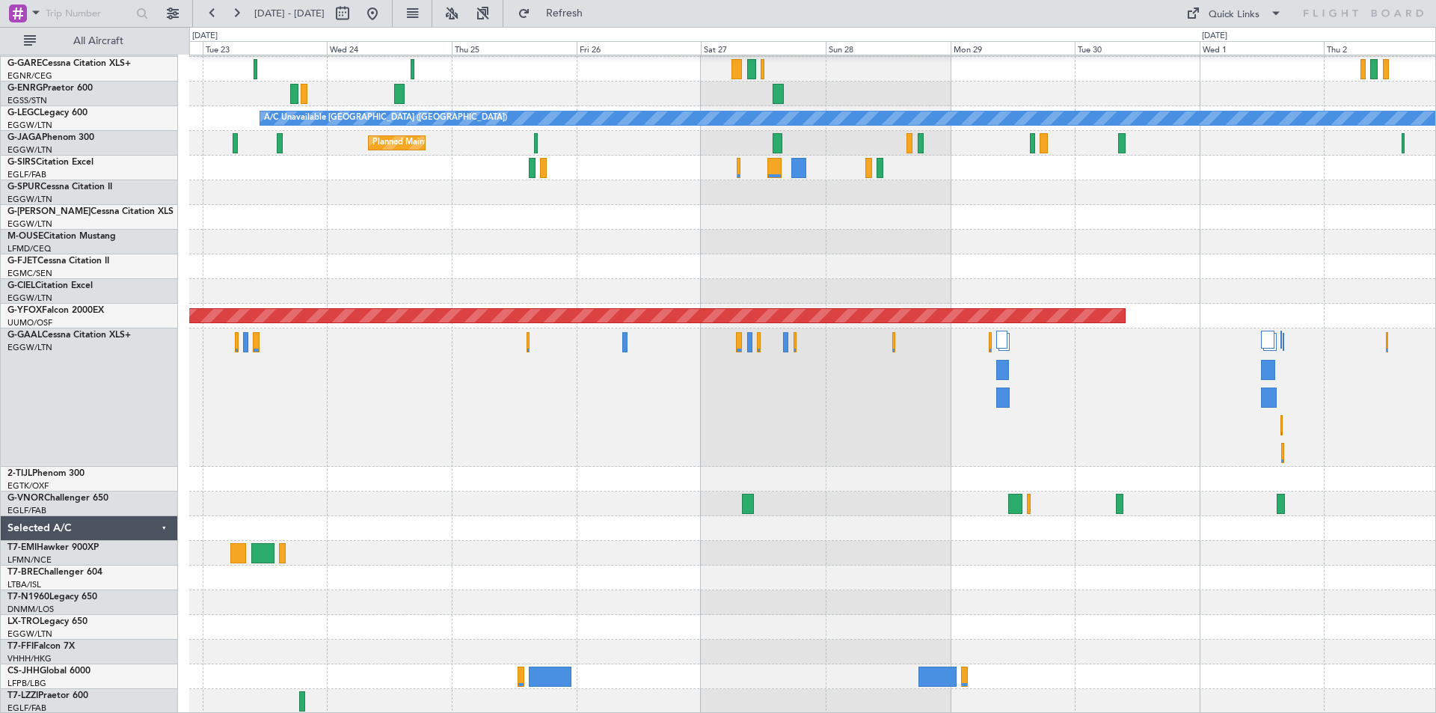
drag, startPoint x: 738, startPoint y: 515, endPoint x: 530, endPoint y: 506, distance: 208.9
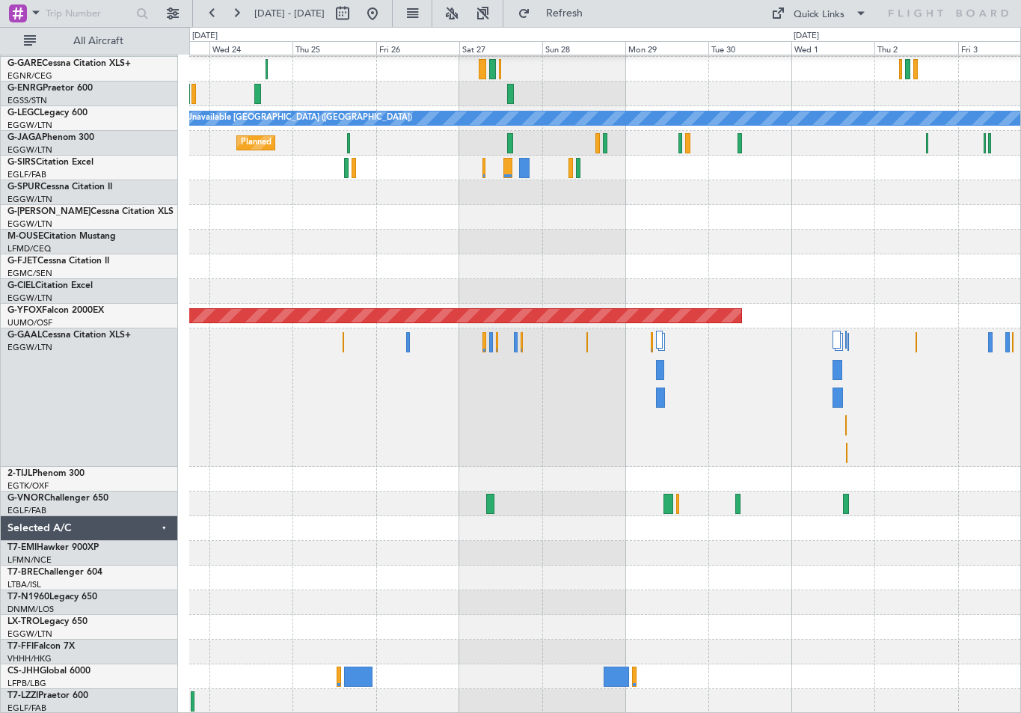
click at [625, 498] on div at bounding box center [604, 504] width 831 height 25
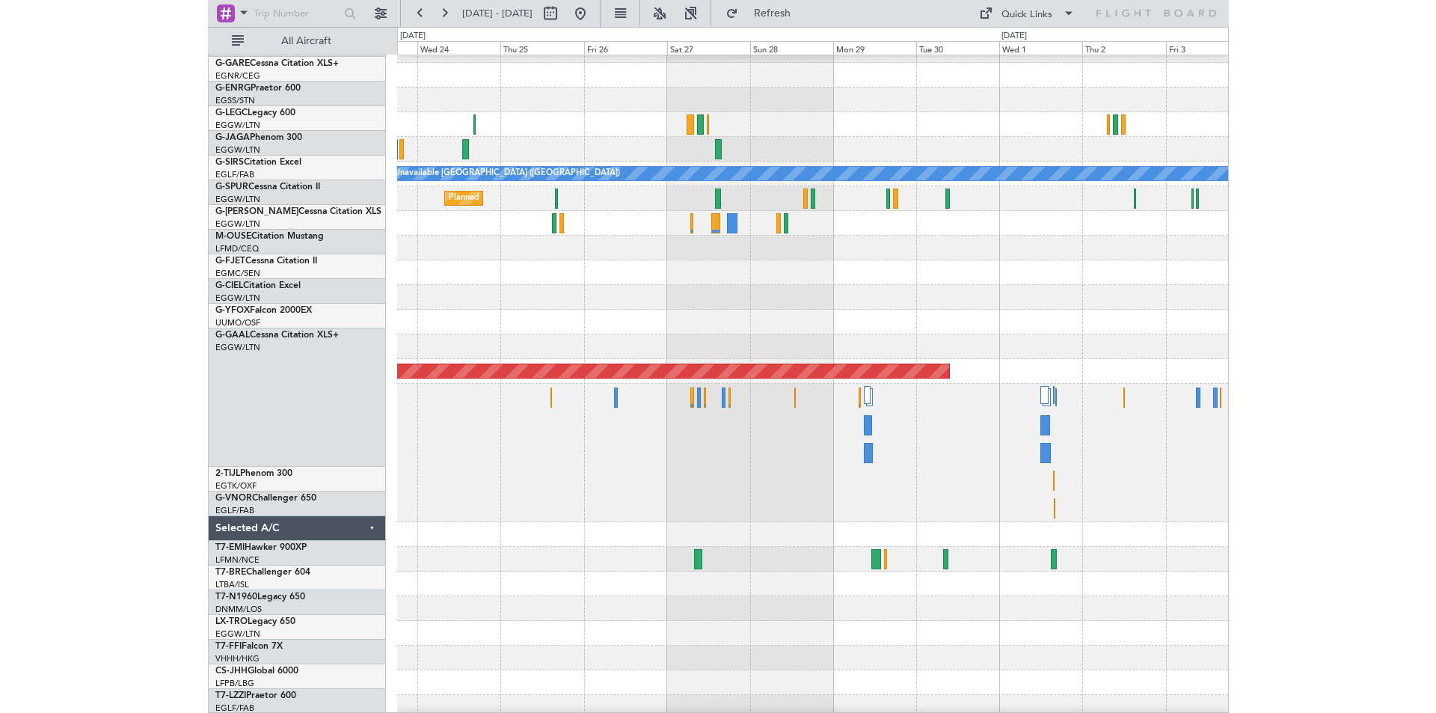
scroll to position [91, 0]
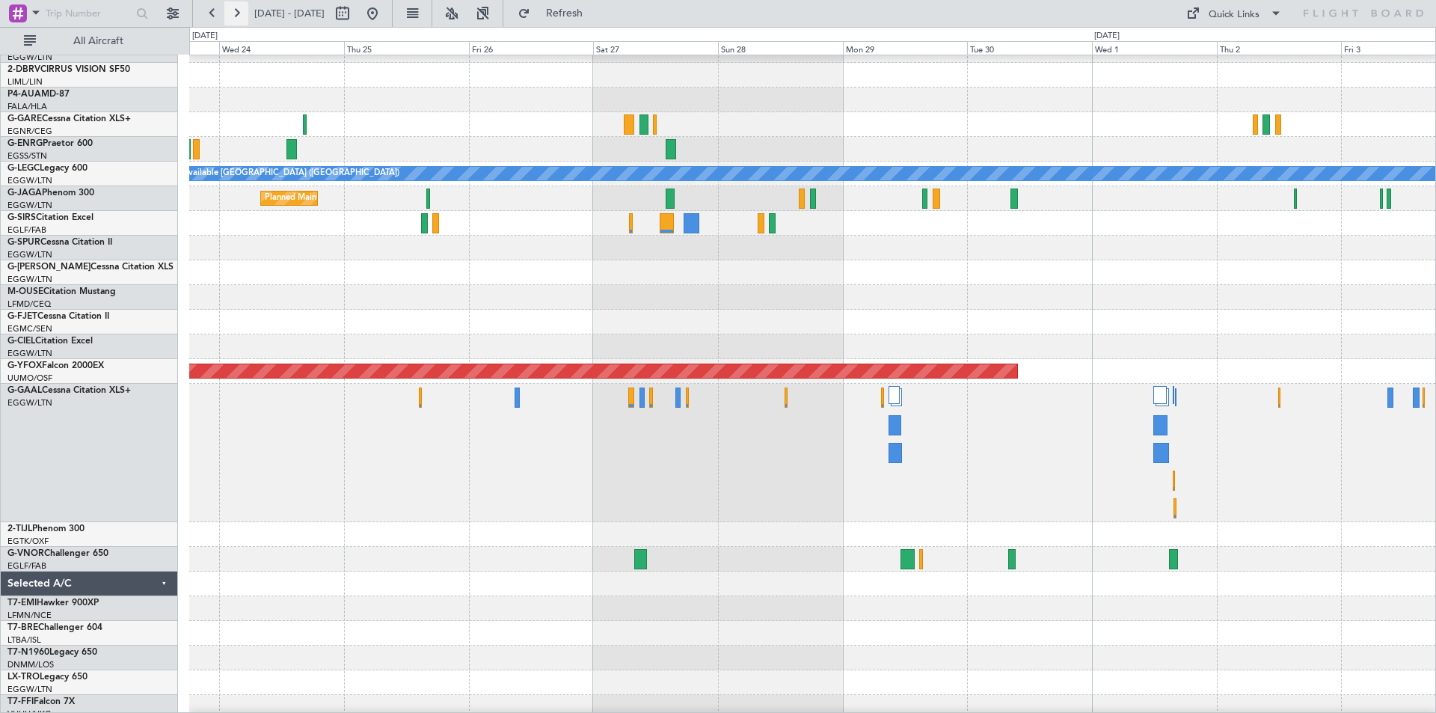
click at [236, 14] on button at bounding box center [236, 13] width 24 height 24
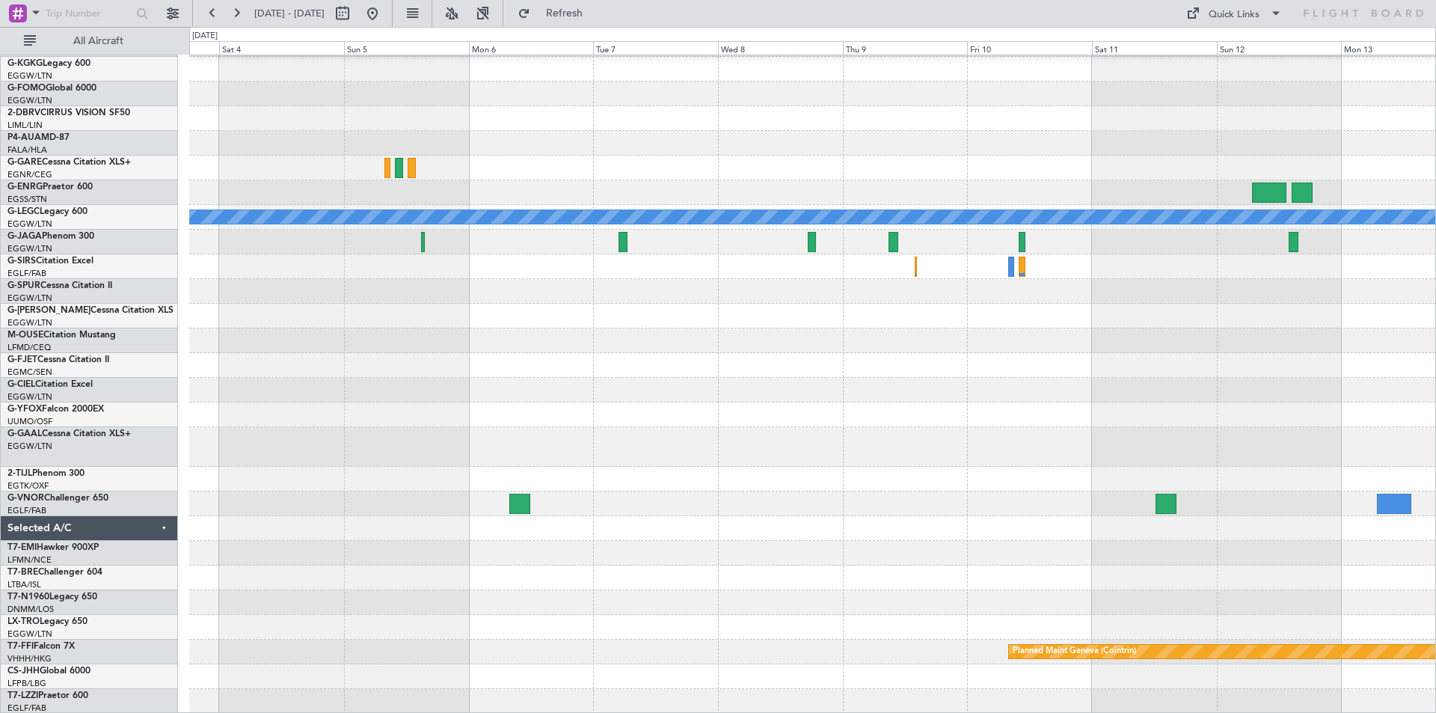
scroll to position [48, 0]
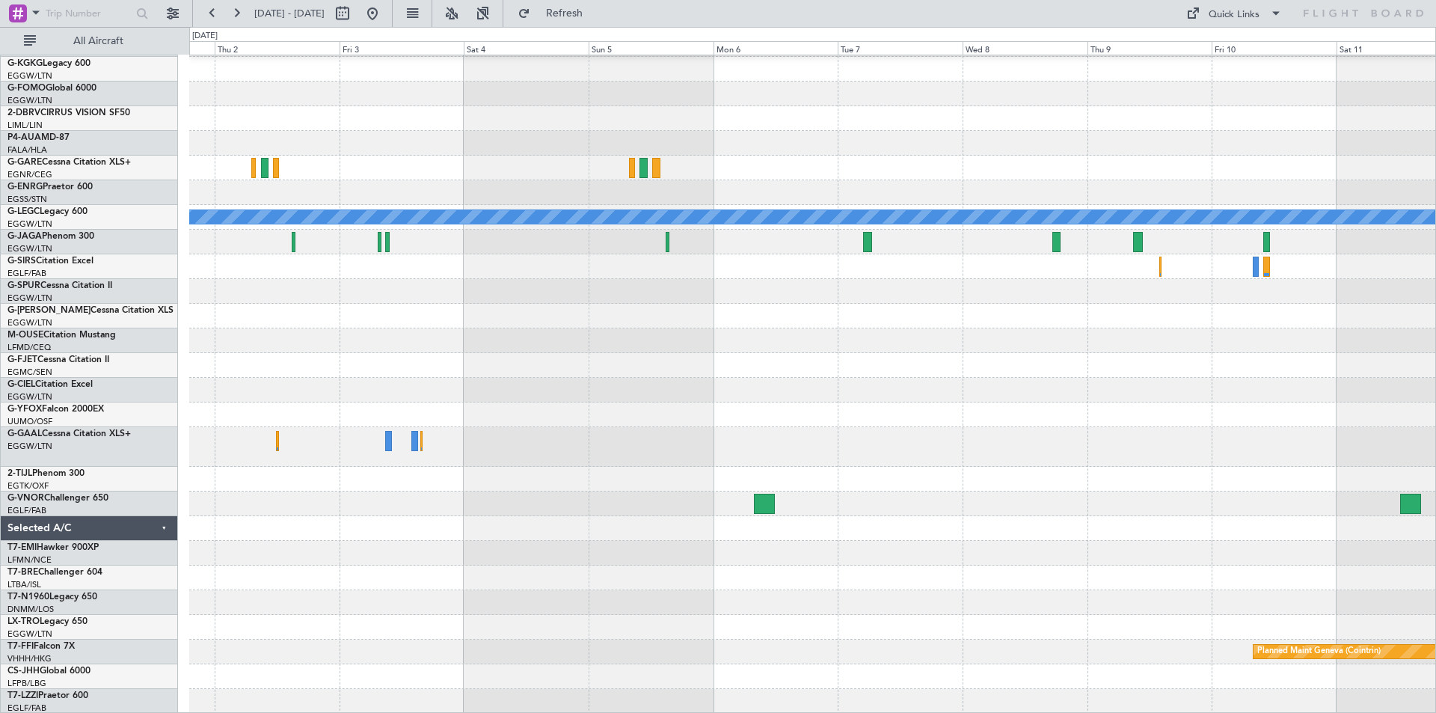
click at [660, 417] on div "AOG Maint Ostafyevo" at bounding box center [812, 415] width 1246 height 25
click at [385, 13] on button at bounding box center [373, 13] width 24 height 24
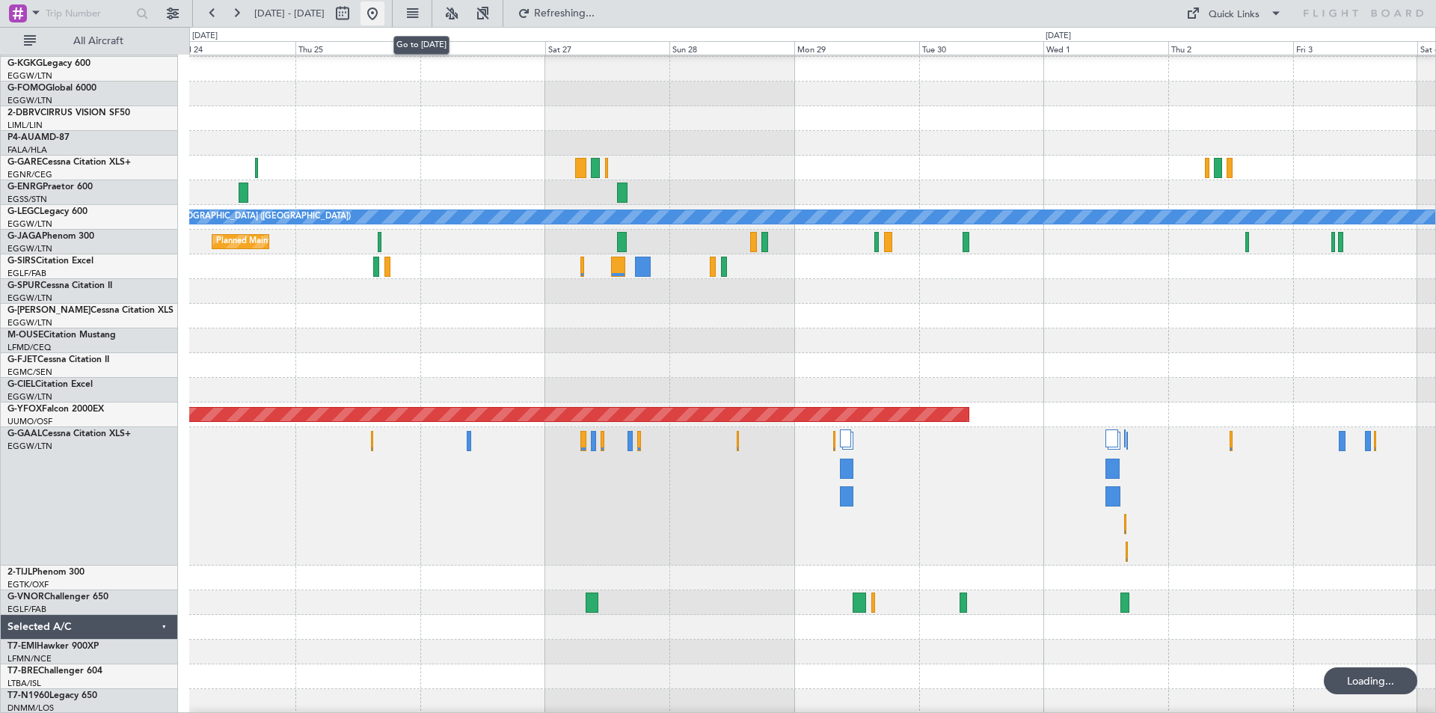
scroll to position [33, 0]
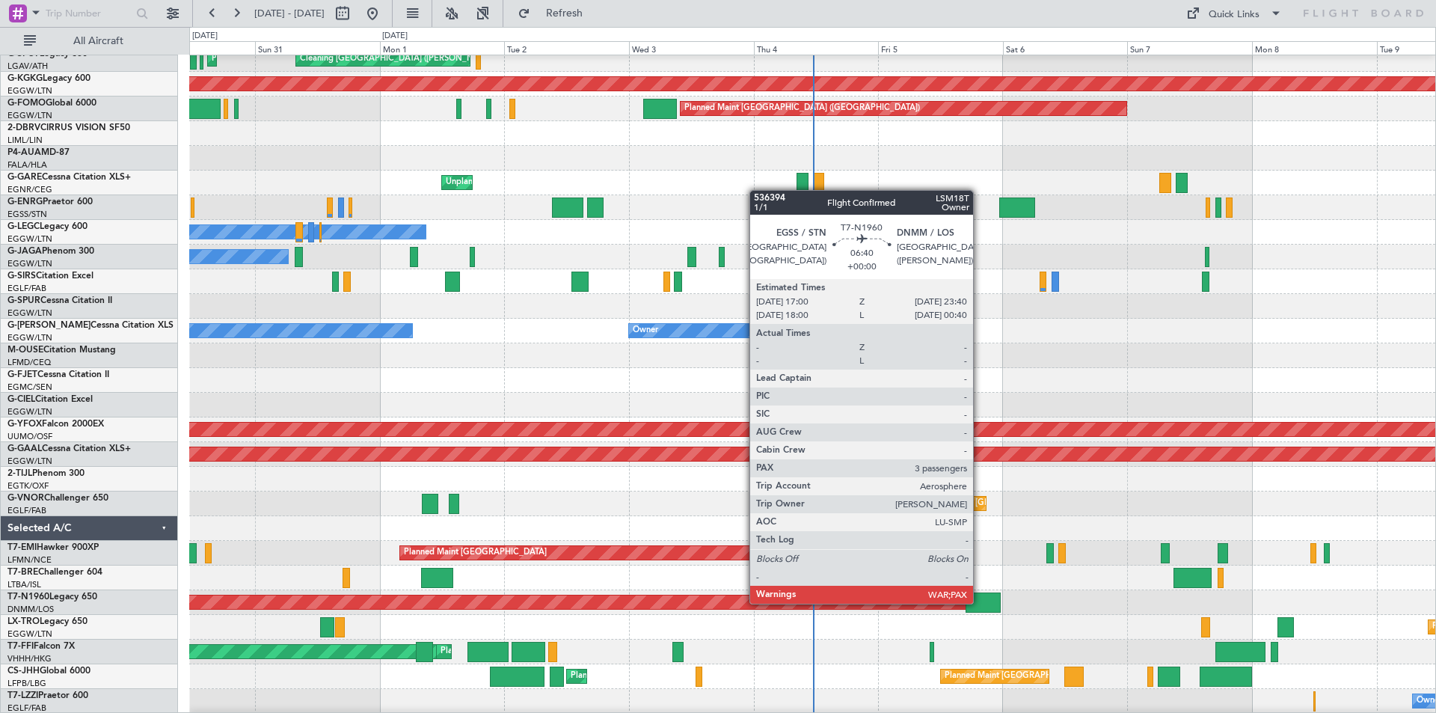
click at [980, 602] on div at bounding box center [983, 603] width 35 height 20
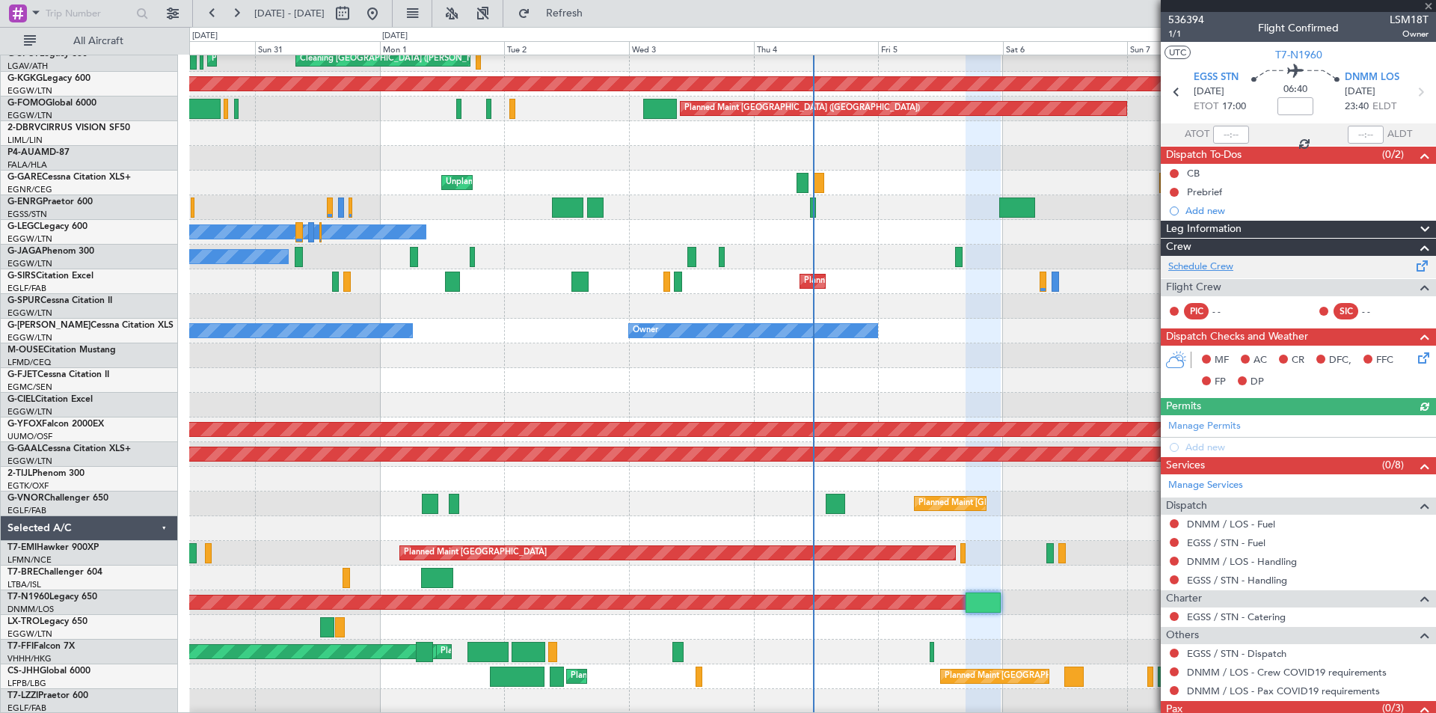
click at [1210, 261] on link "Schedule Crew" at bounding box center [1201, 267] width 65 height 15
click at [385, 8] on button at bounding box center [373, 13] width 24 height 24
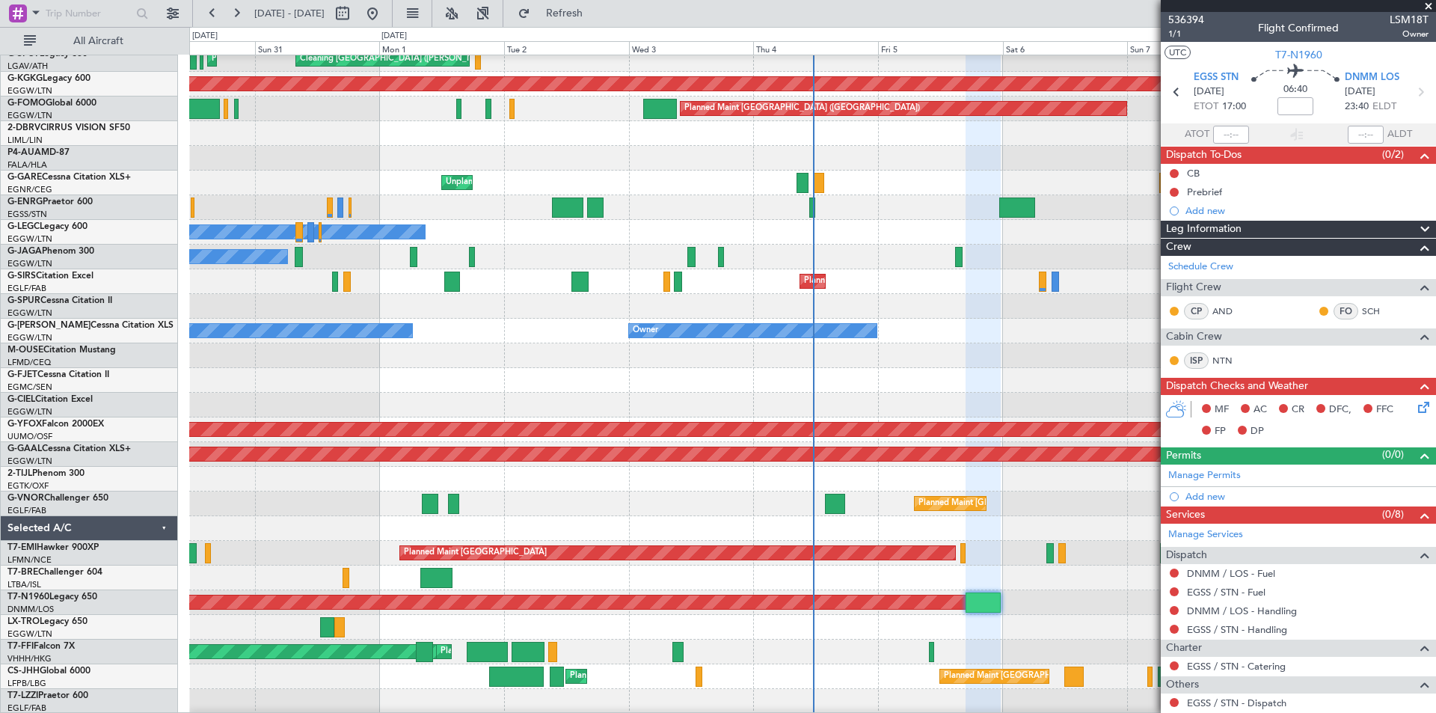
drag, startPoint x: 1427, startPoint y: 6, endPoint x: 1268, endPoint y: 134, distance: 204.4
click at [1427, 6] on span at bounding box center [1429, 6] width 15 height 13
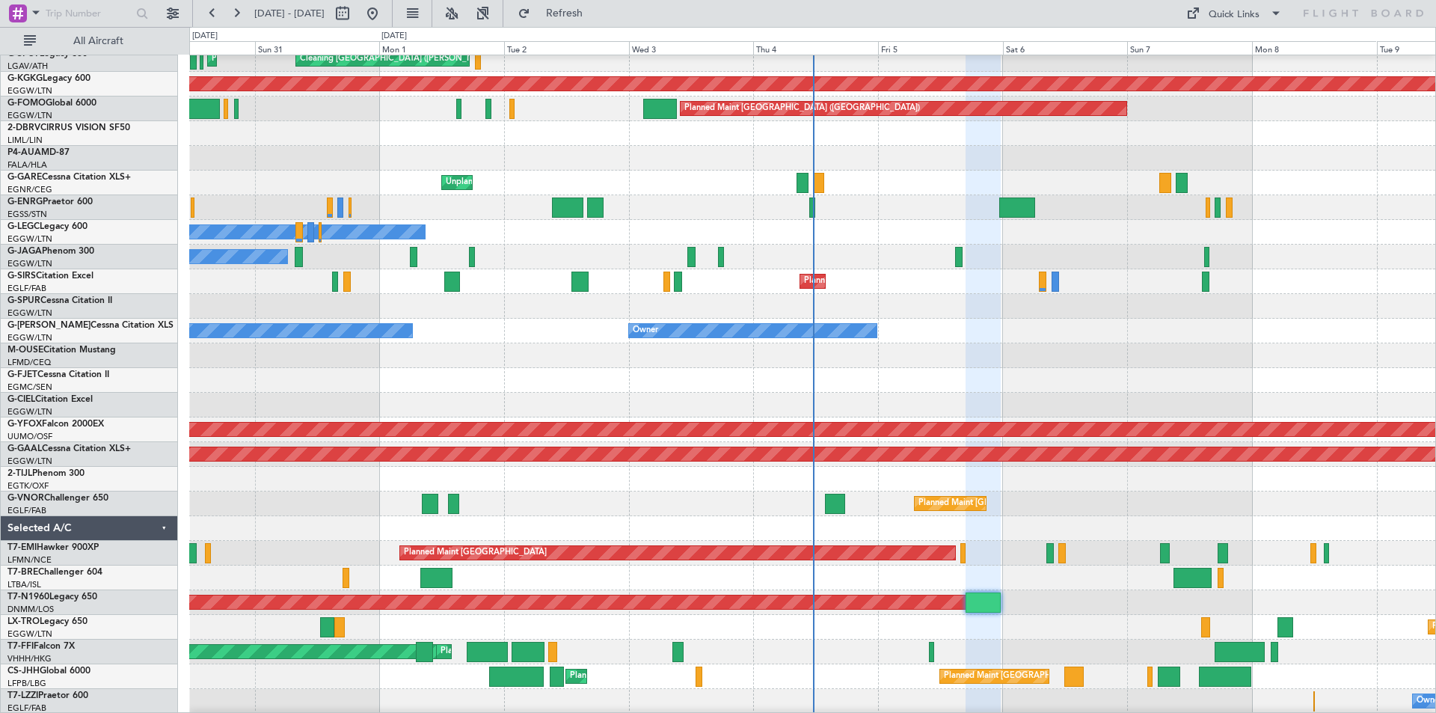
type input "0"
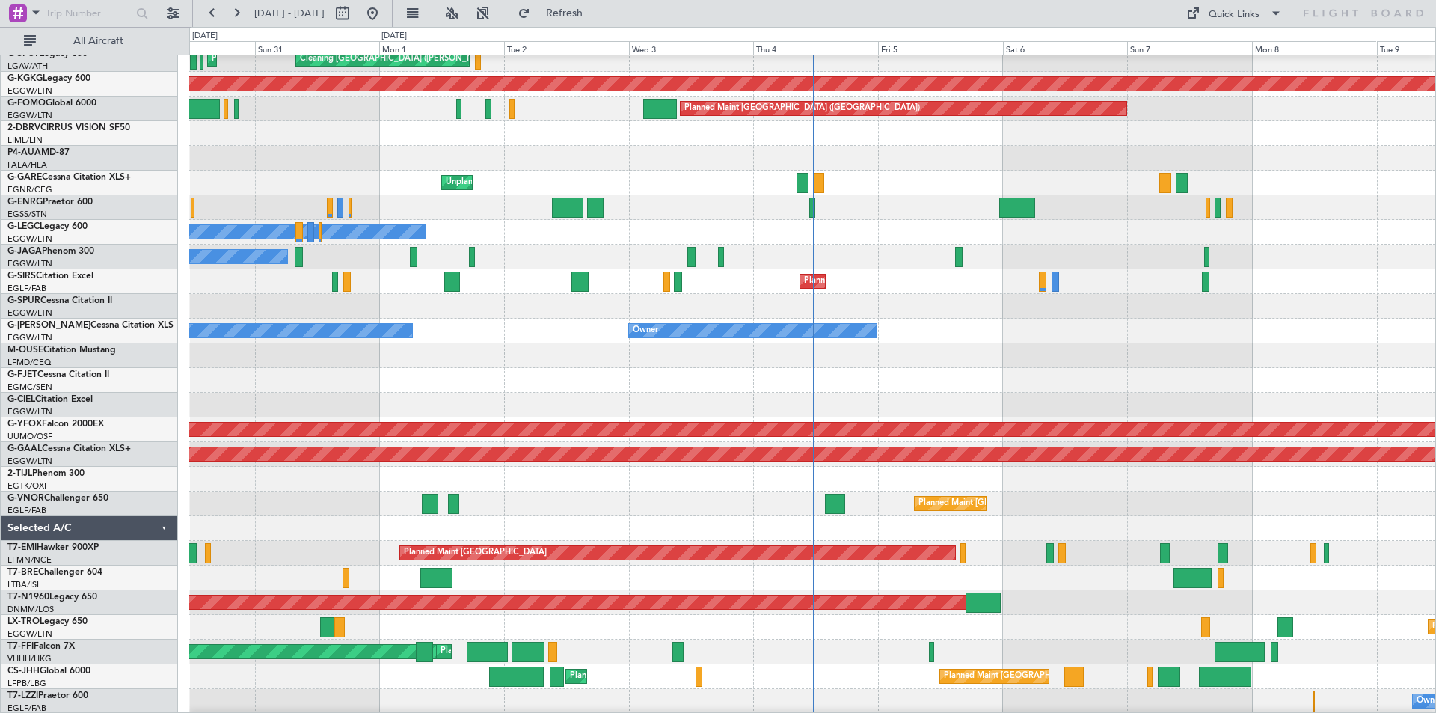
click at [1019, 341] on div "Owner Owner Planned Maint London (Luton)" at bounding box center [812, 331] width 1246 height 25
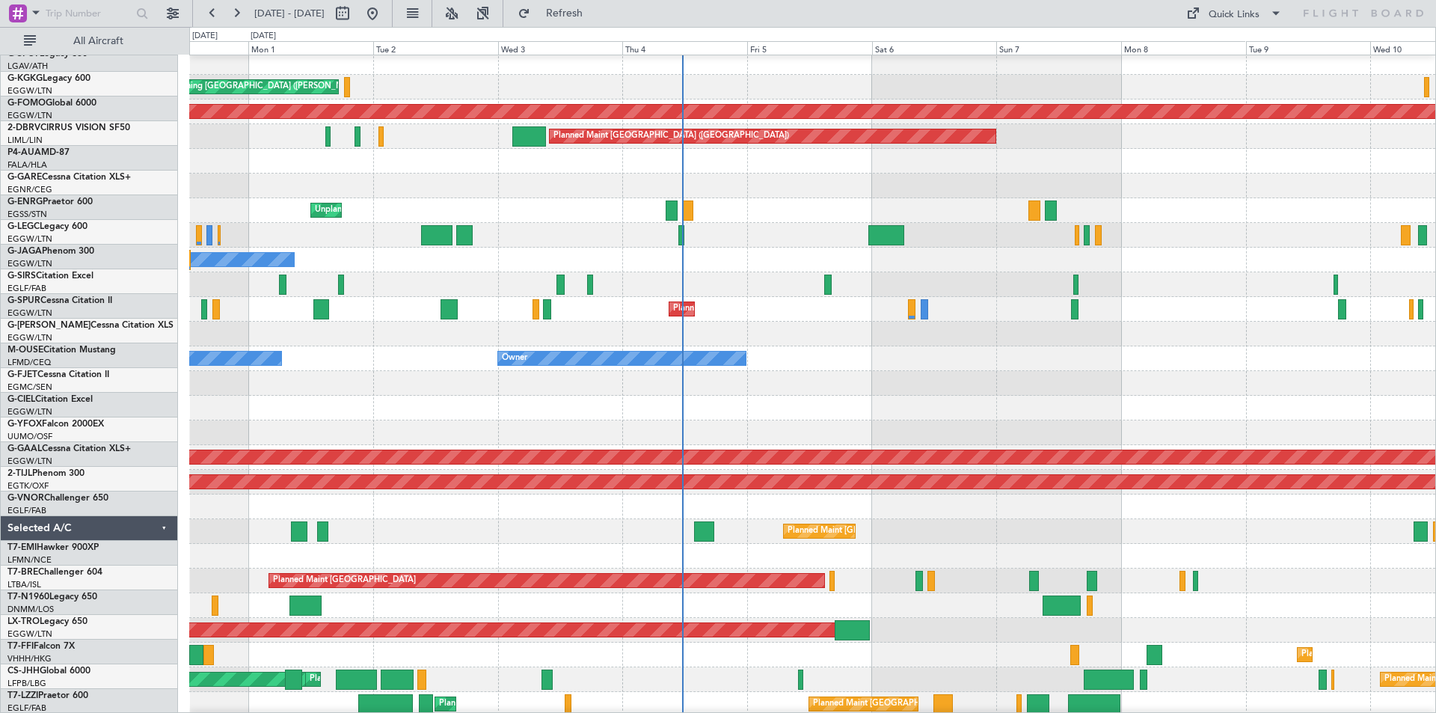
scroll to position [0, 0]
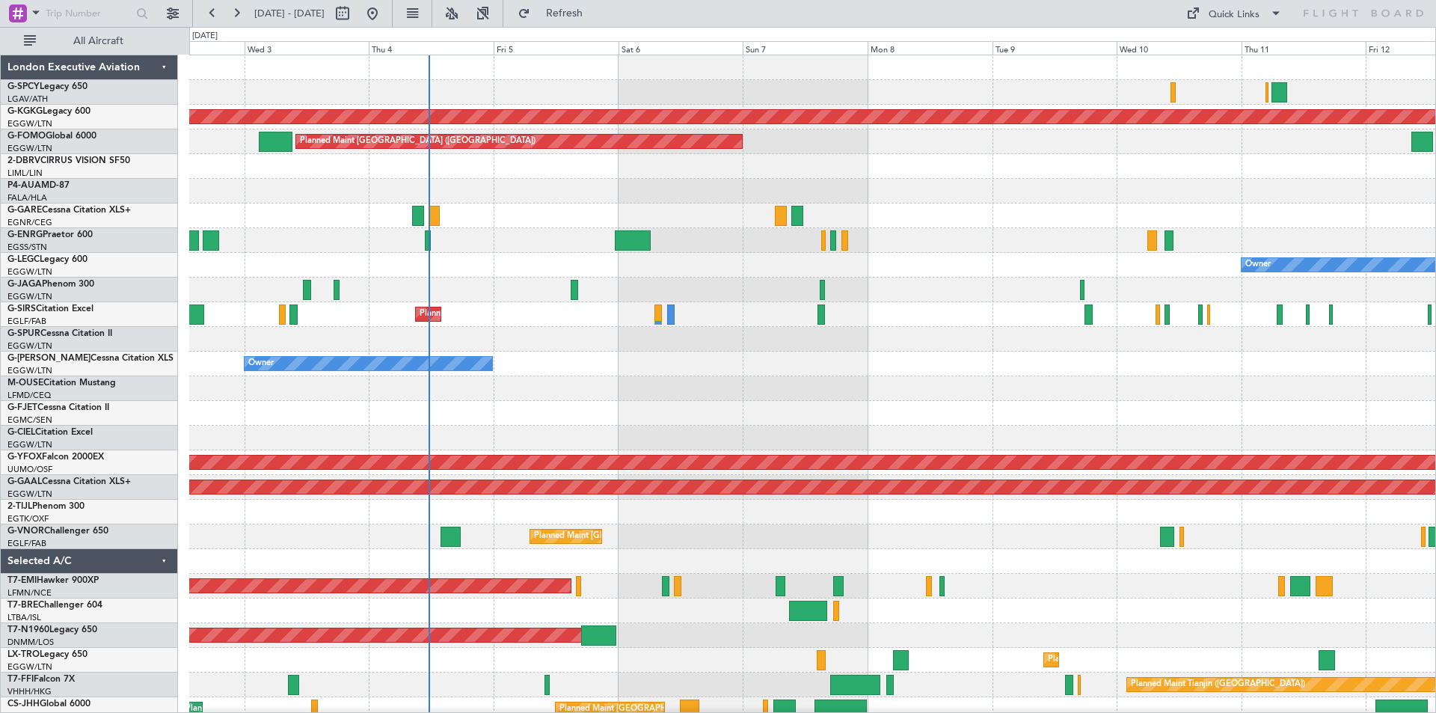
click at [711, 334] on div "Cleaning Athens (Eleftherios Venizelos Intl) AOG Maint Istanbul (Ataturk) Plann…" at bounding box center [812, 425] width 1246 height 741
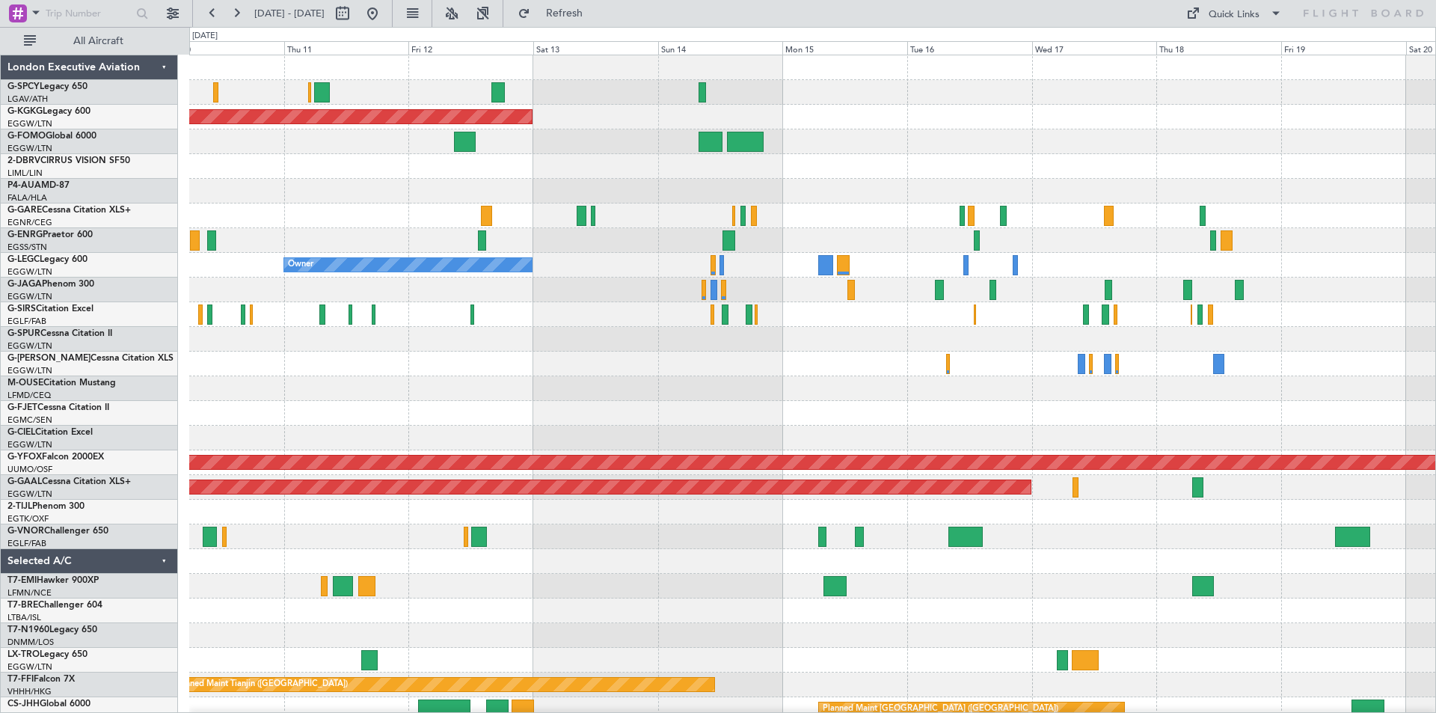
click at [771, 280] on div "AOG Maint Istanbul (Ataturk) Owner AOG Maint Ostafyevo Planned Maint Dusseldorf…" at bounding box center [812, 425] width 1246 height 741
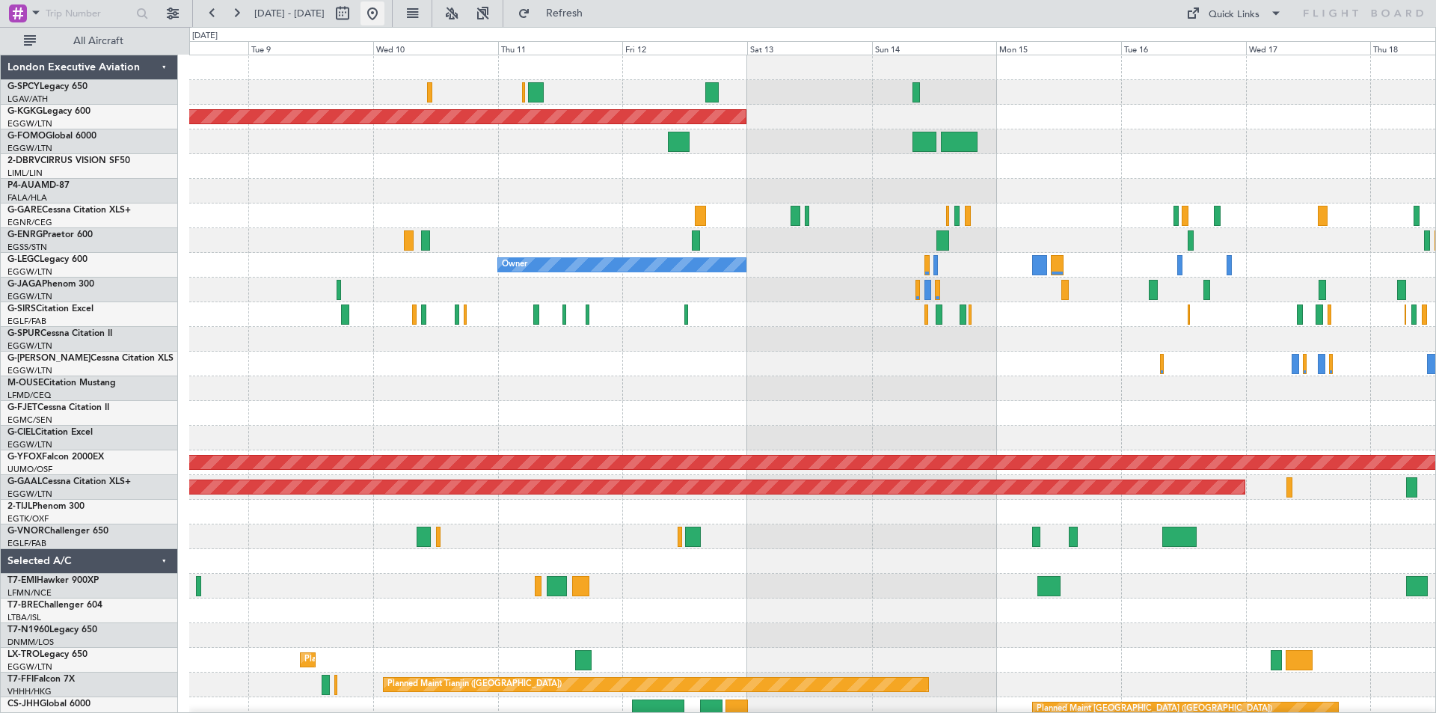
click at [385, 8] on button at bounding box center [373, 13] width 24 height 24
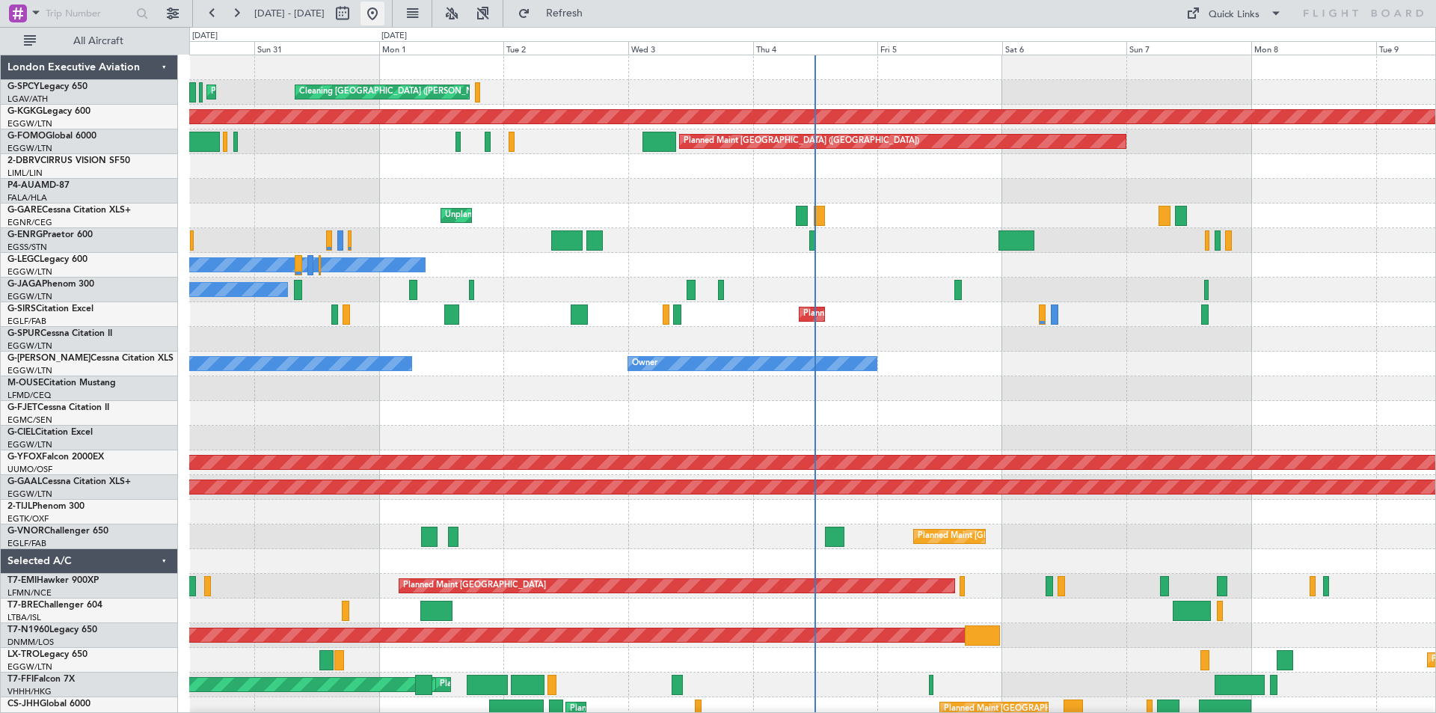
click at [385, 13] on button at bounding box center [373, 13] width 24 height 24
